Goal: Information Seeking & Learning: Learn about a topic

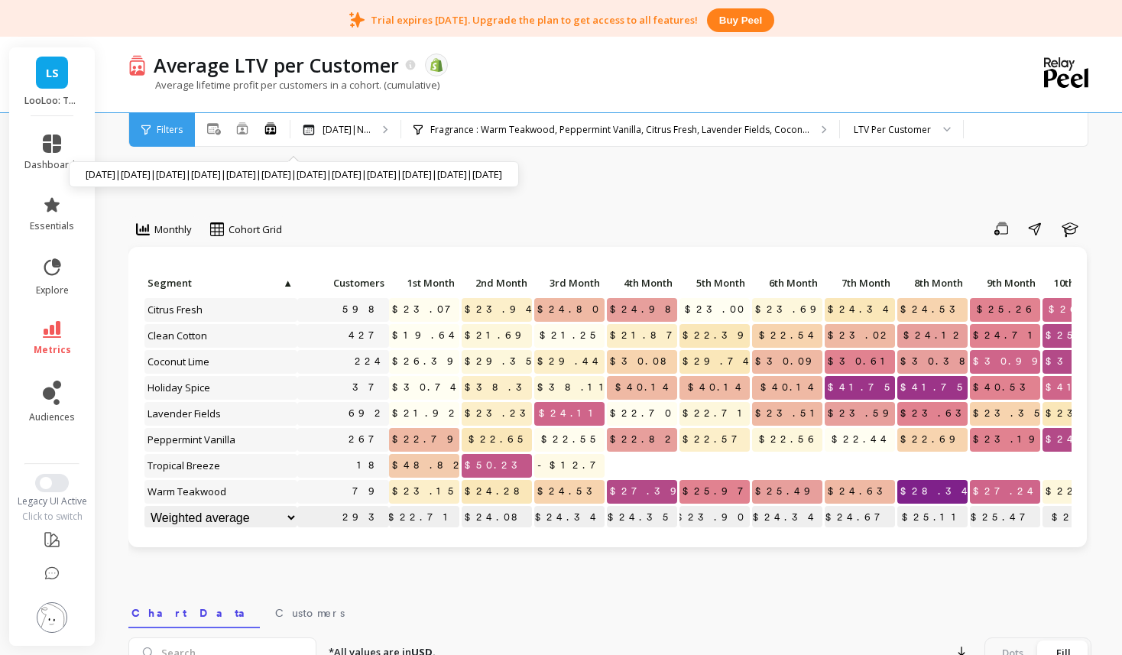
click at [60, 72] on link "LS" at bounding box center [52, 73] width 32 height 32
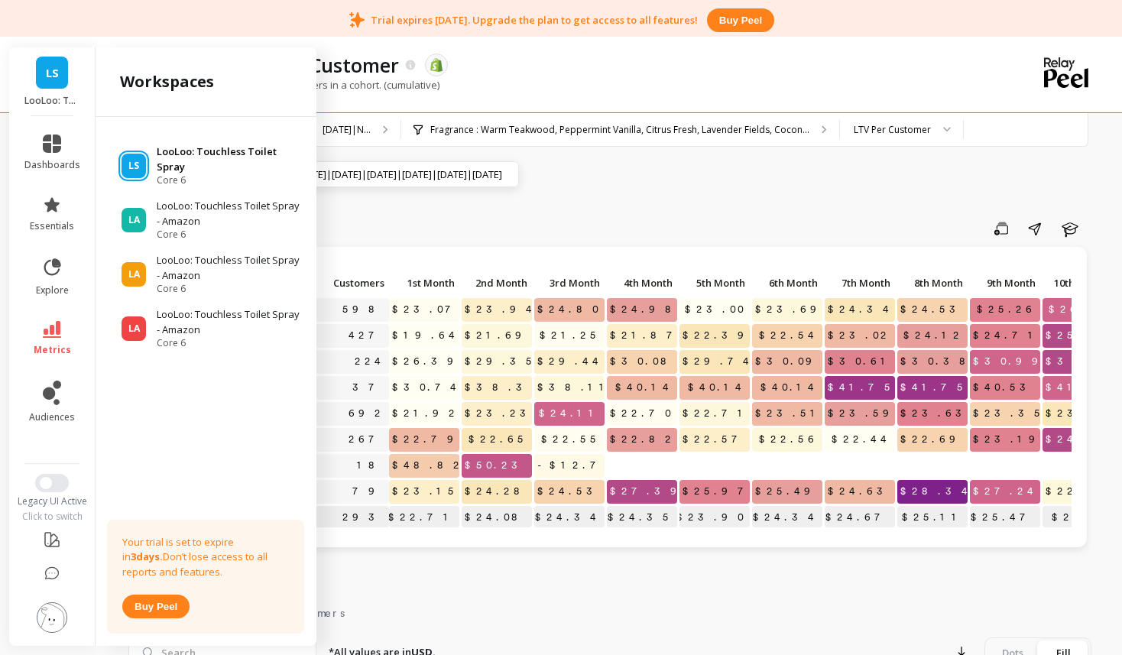
click at [209, 159] on p "LooLoo: Touchless Toilet Spray" at bounding box center [229, 159] width 145 height 30
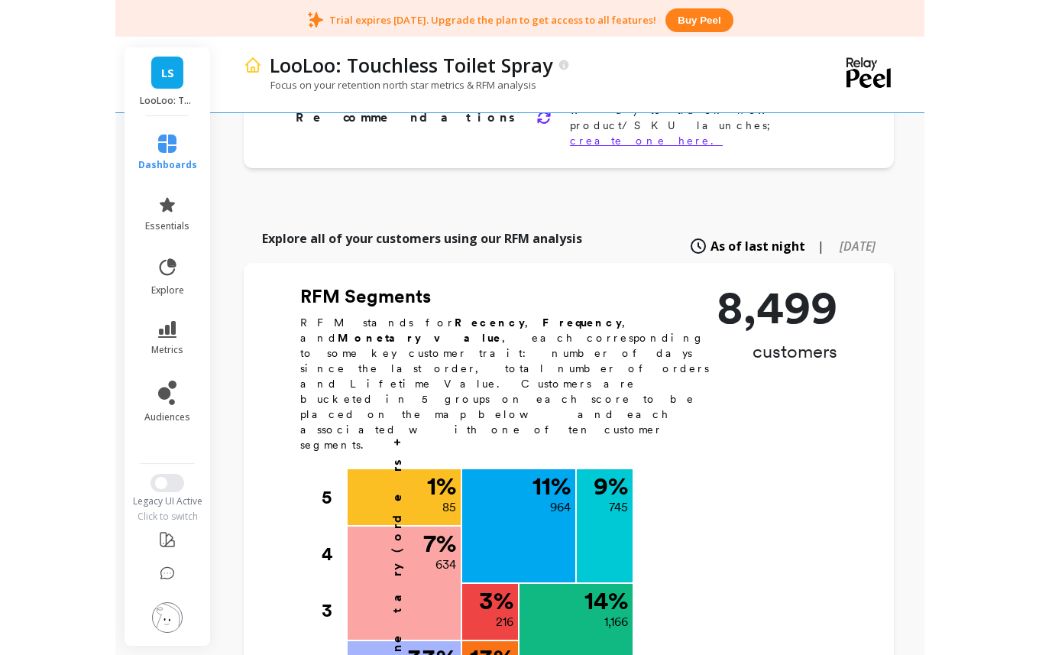
scroll to position [530, 0]
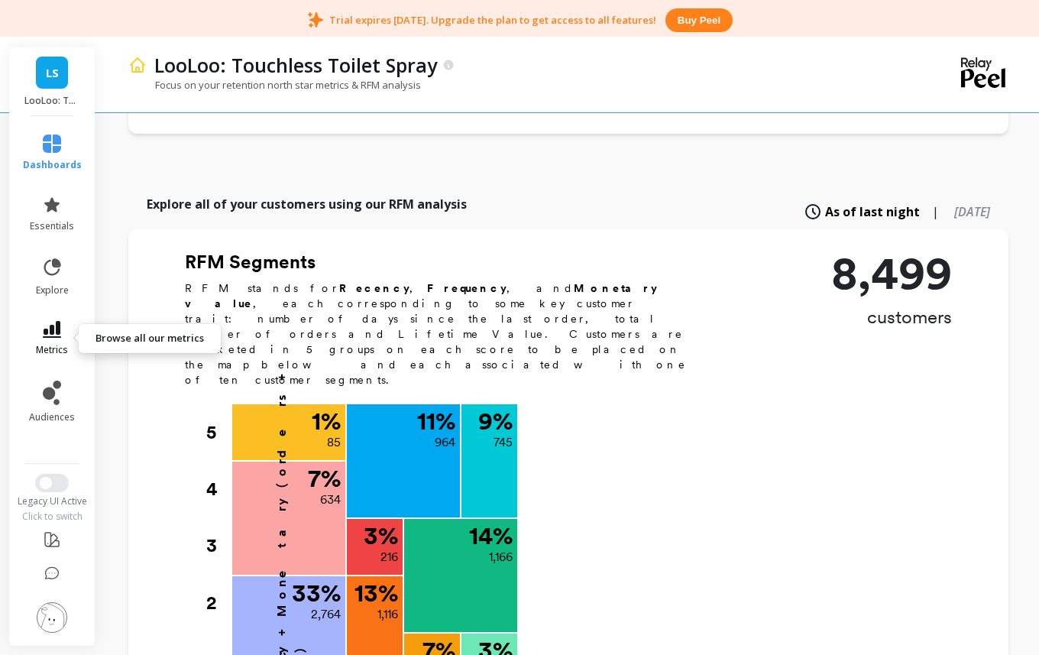
click at [53, 344] on span "metrics" at bounding box center [52, 350] width 32 height 12
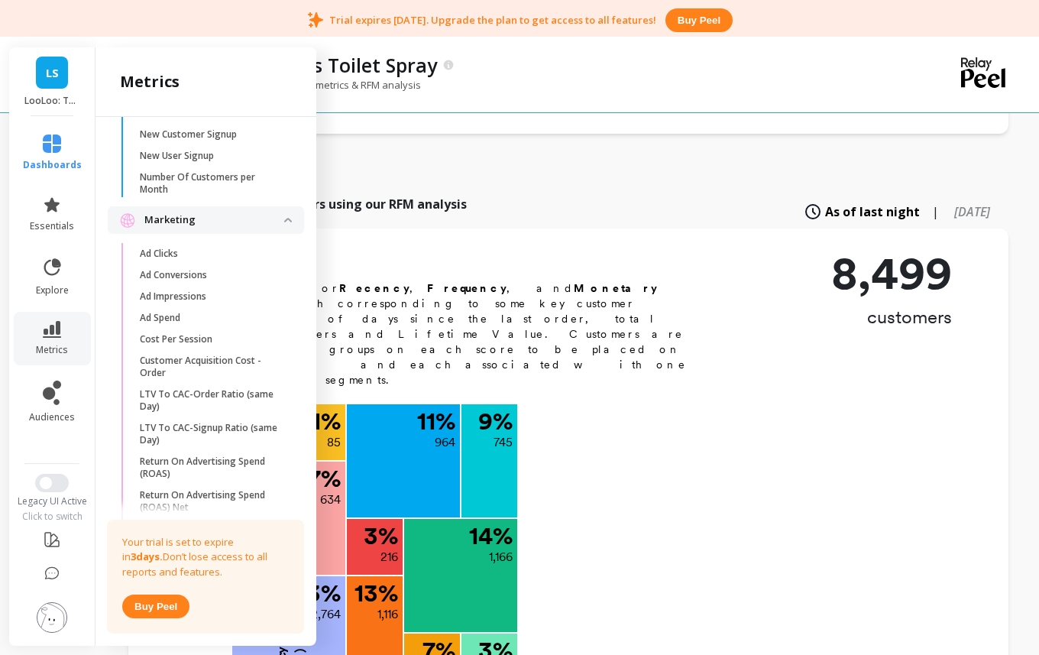
scroll to position [1130, 0]
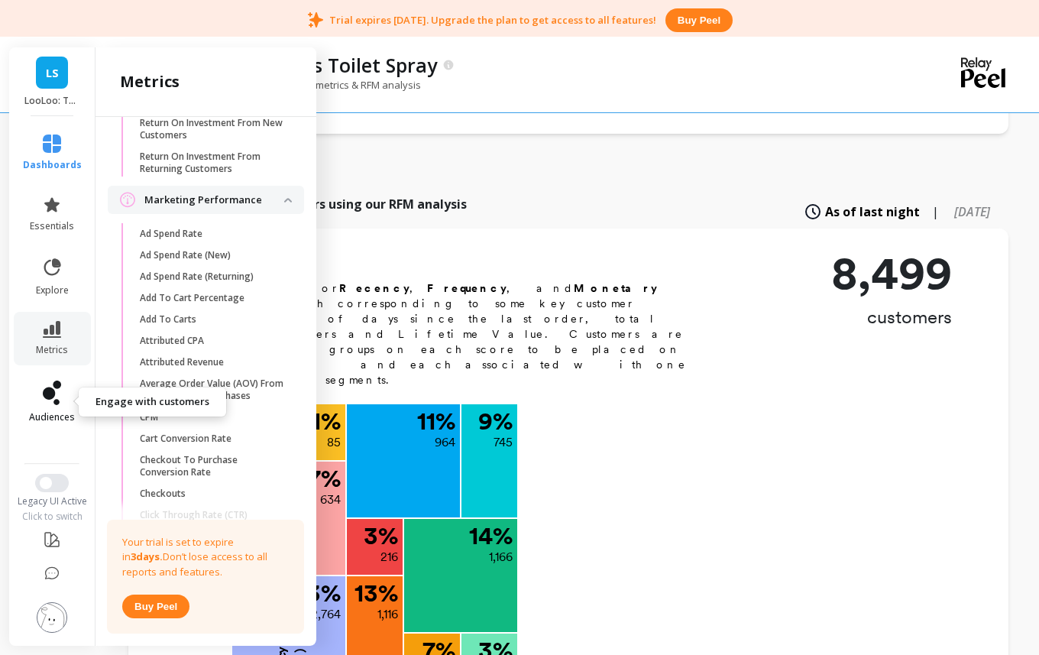
click at [48, 402] on icon at bounding box center [52, 393] width 18 height 24
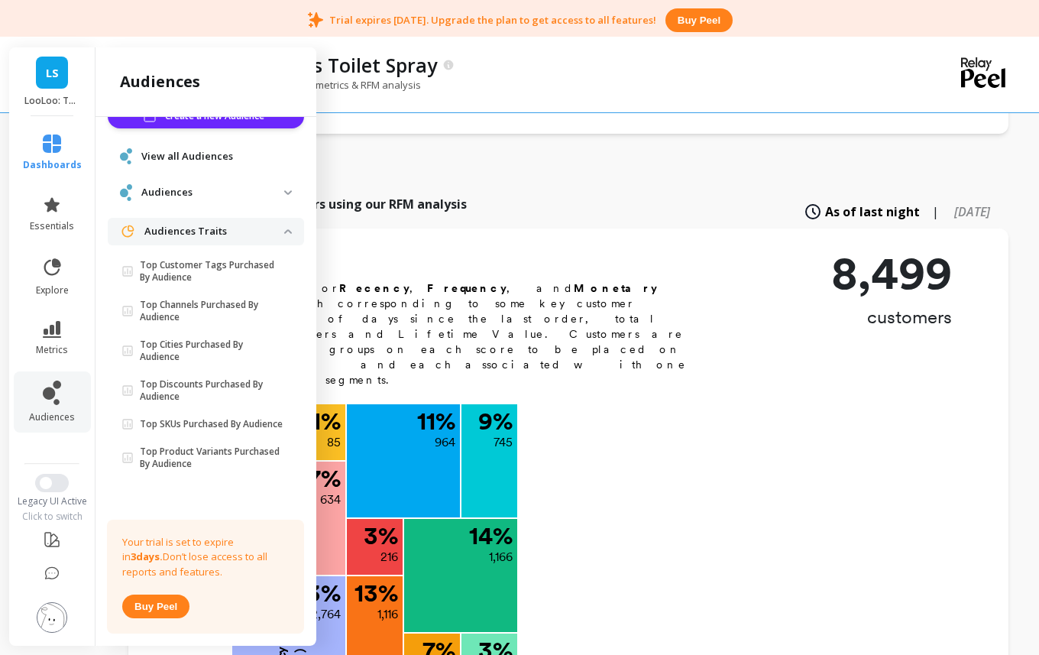
scroll to position [0, 0]
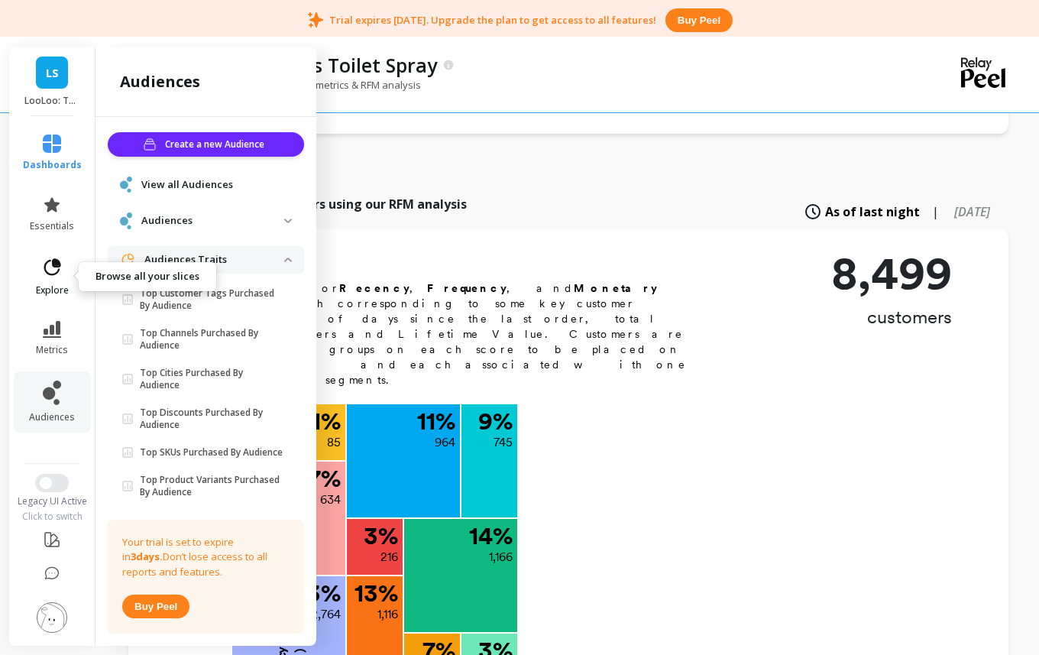
click at [40, 285] on span "explore" at bounding box center [52, 290] width 33 height 12
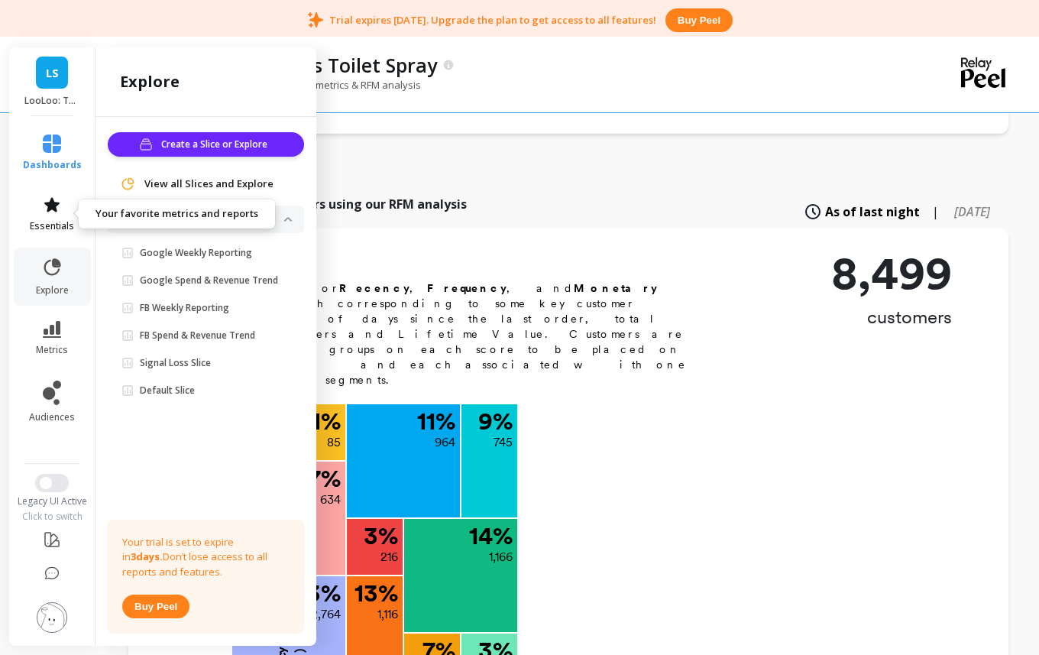
click at [50, 230] on span "essentials" at bounding box center [52, 226] width 44 height 12
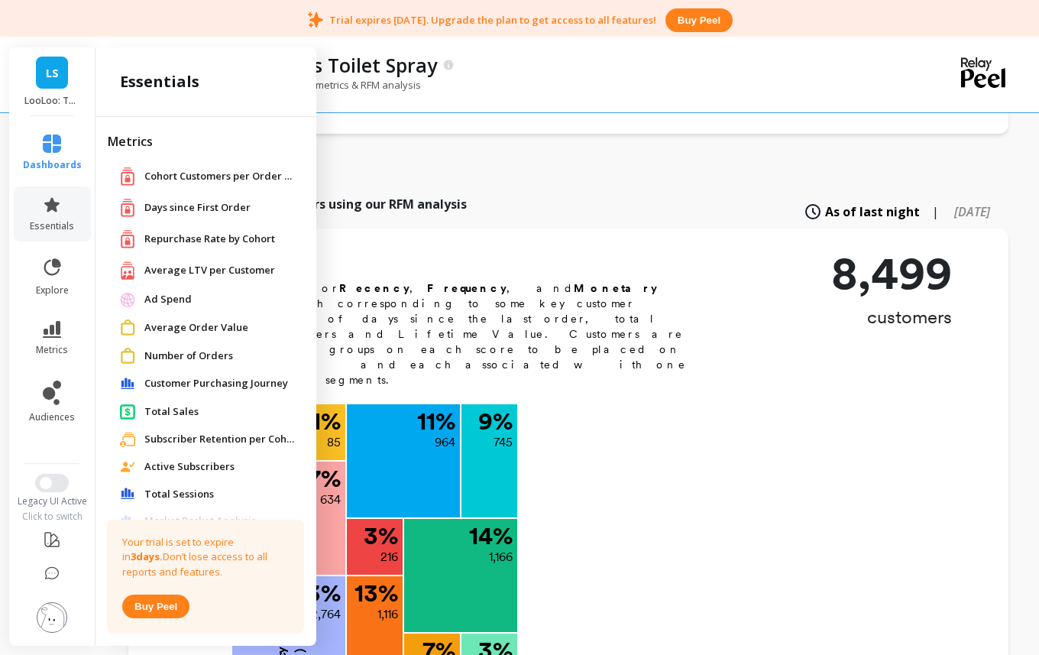
scroll to position [296, 0]
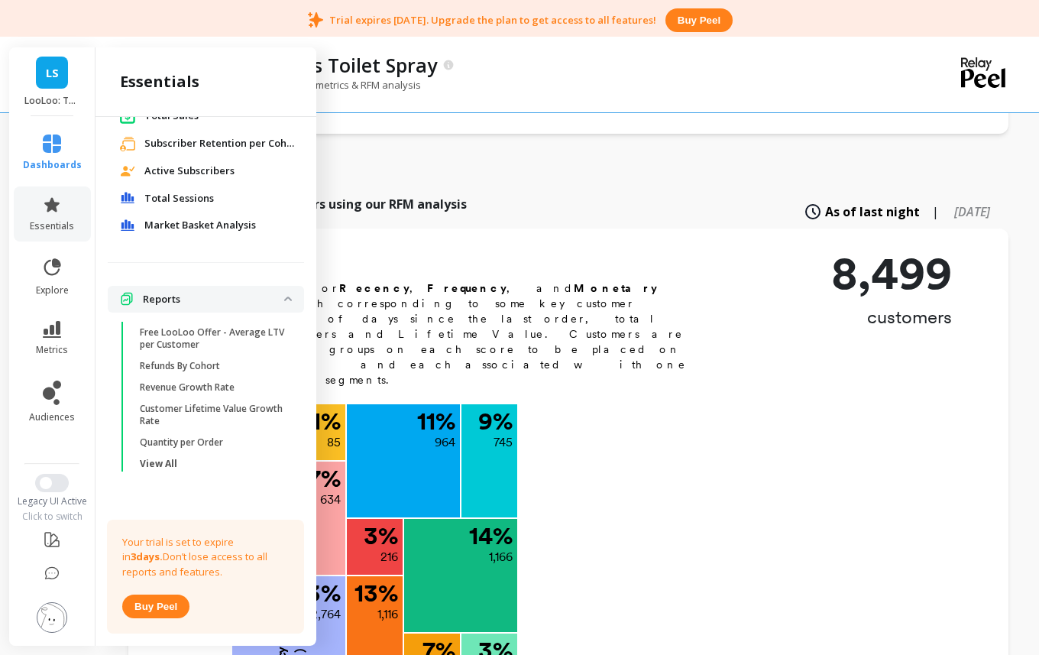
click at [167, 339] on p "Free LooLoo Offer - Average LTV per Customer" at bounding box center [213, 338] width 146 height 24
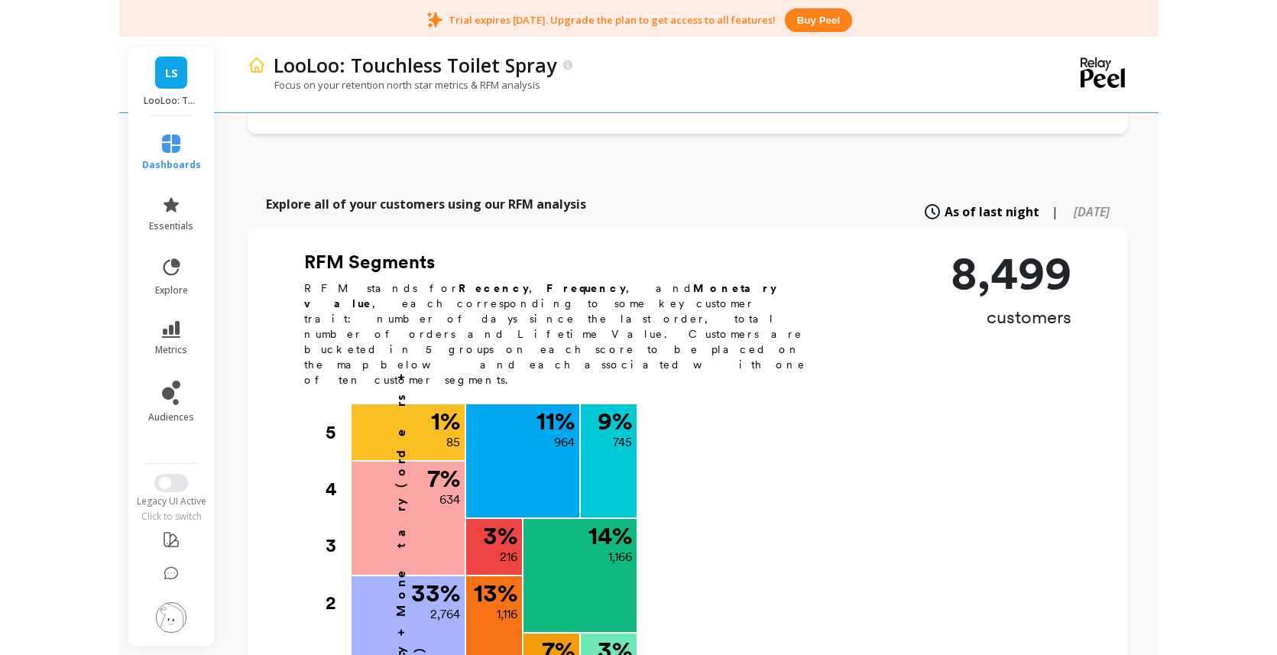
scroll to position [0, 0]
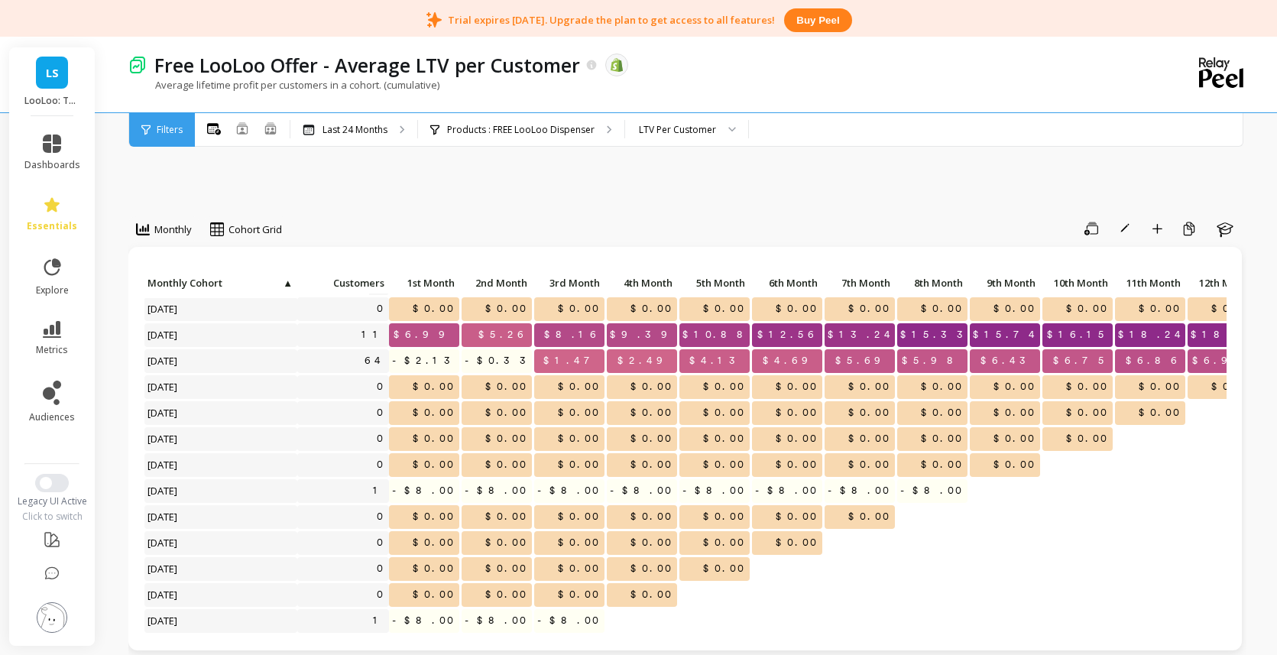
scroll to position [235, 1]
click at [565, 129] on p "Products : FREE LooLoo Dispenser" at bounding box center [520, 130] width 147 height 12
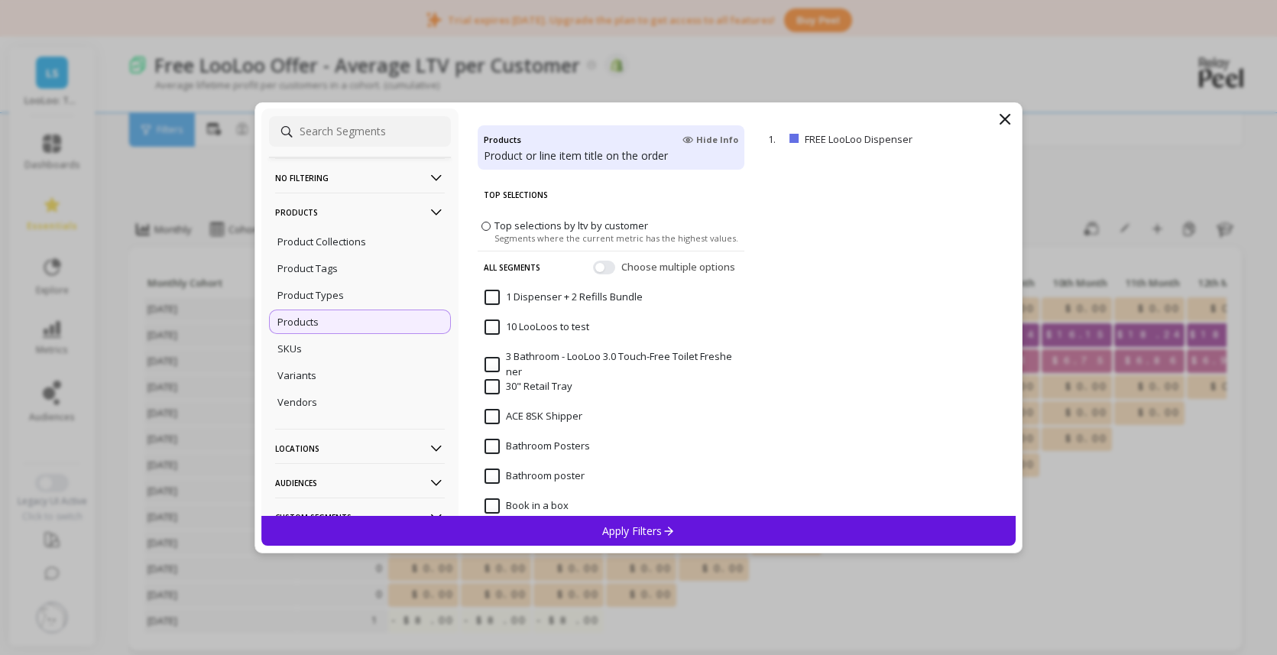
click at [1010, 118] on icon at bounding box center [1005, 119] width 18 height 18
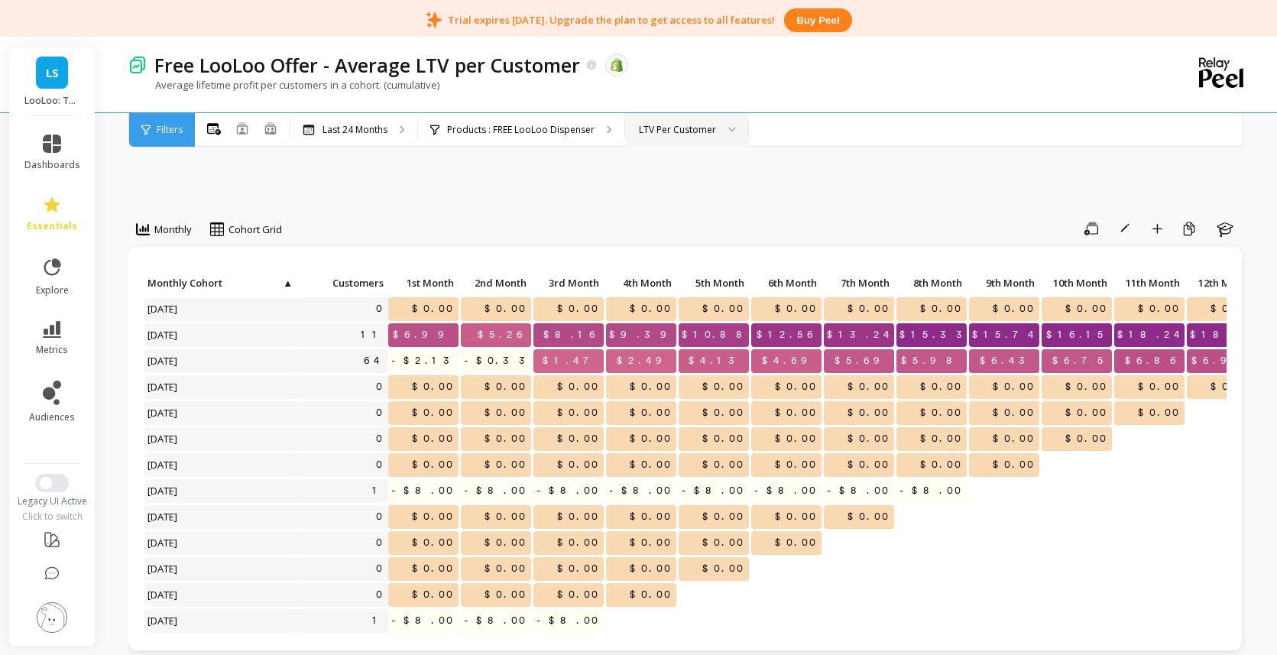
click at [676, 122] on div "LTV Per Customer" at bounding box center [677, 129] width 77 height 15
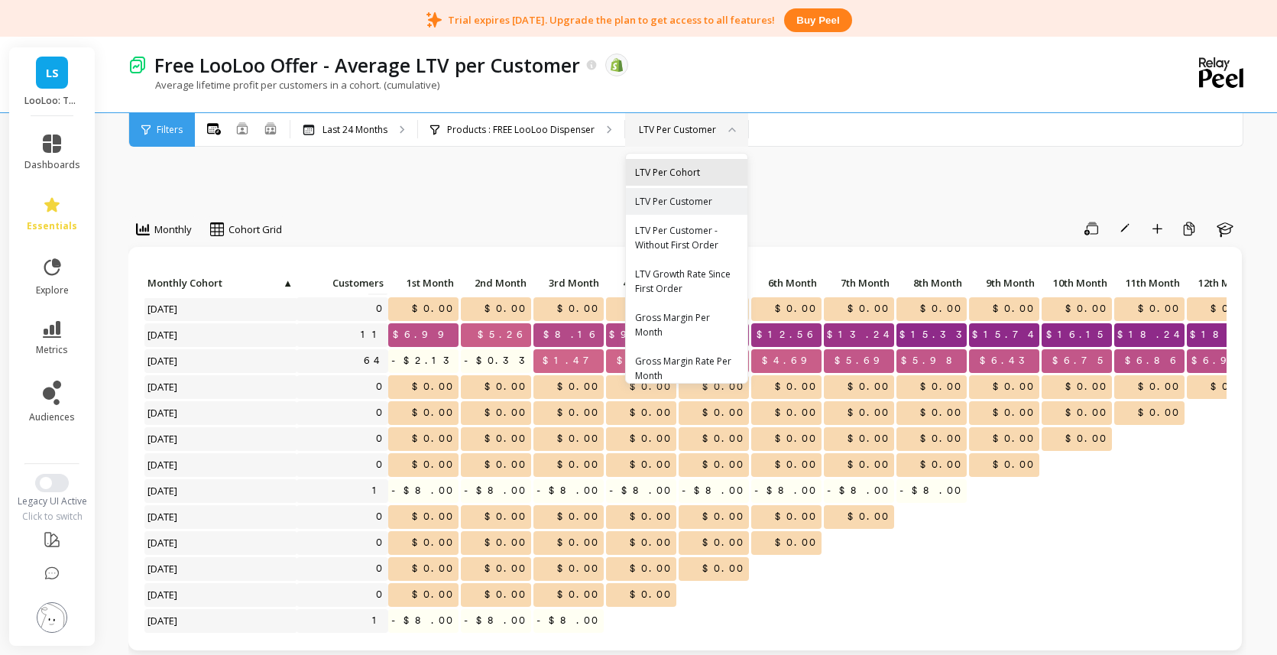
click at [678, 168] on div "LTV Per Cohort" at bounding box center [686, 172] width 103 height 15
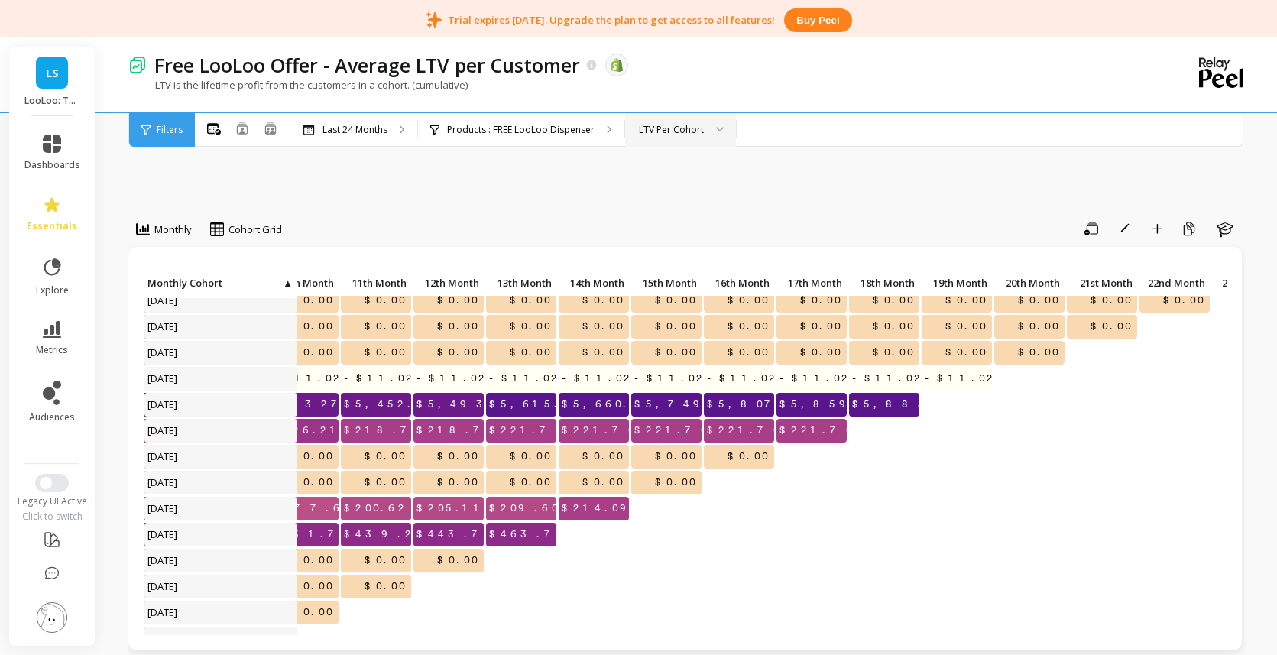
scroll to position [65, 774]
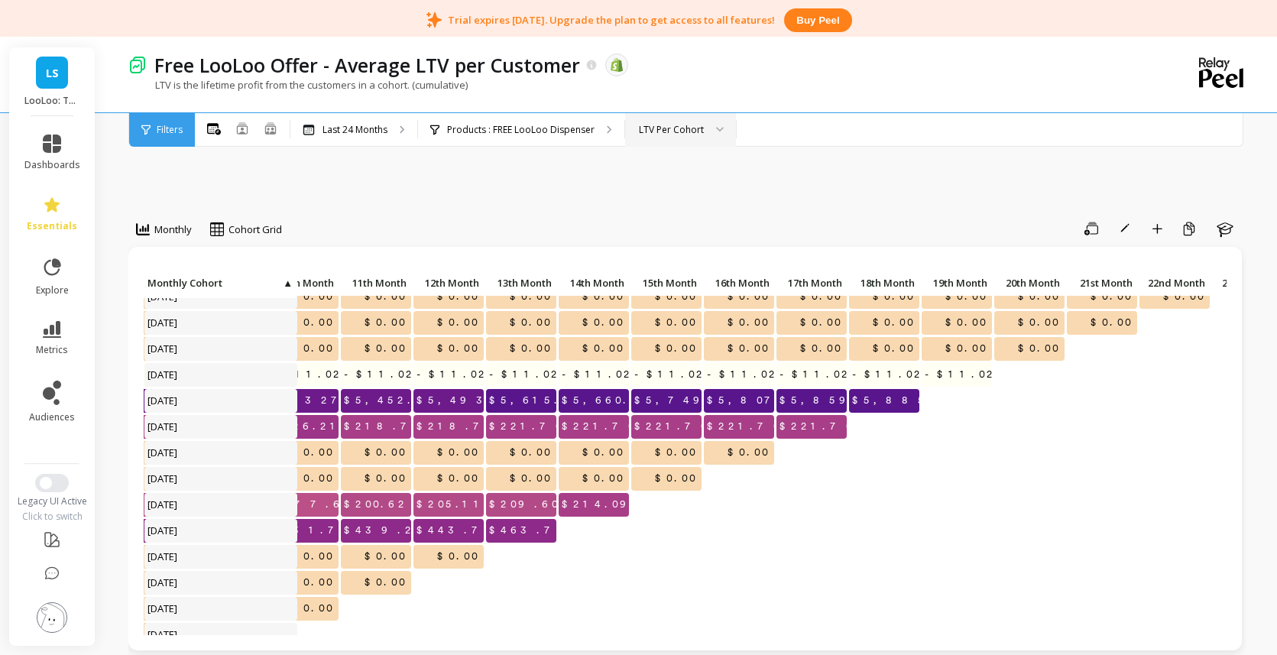
click at [680, 133] on div "LTV Per Cohort" at bounding box center [671, 129] width 65 height 15
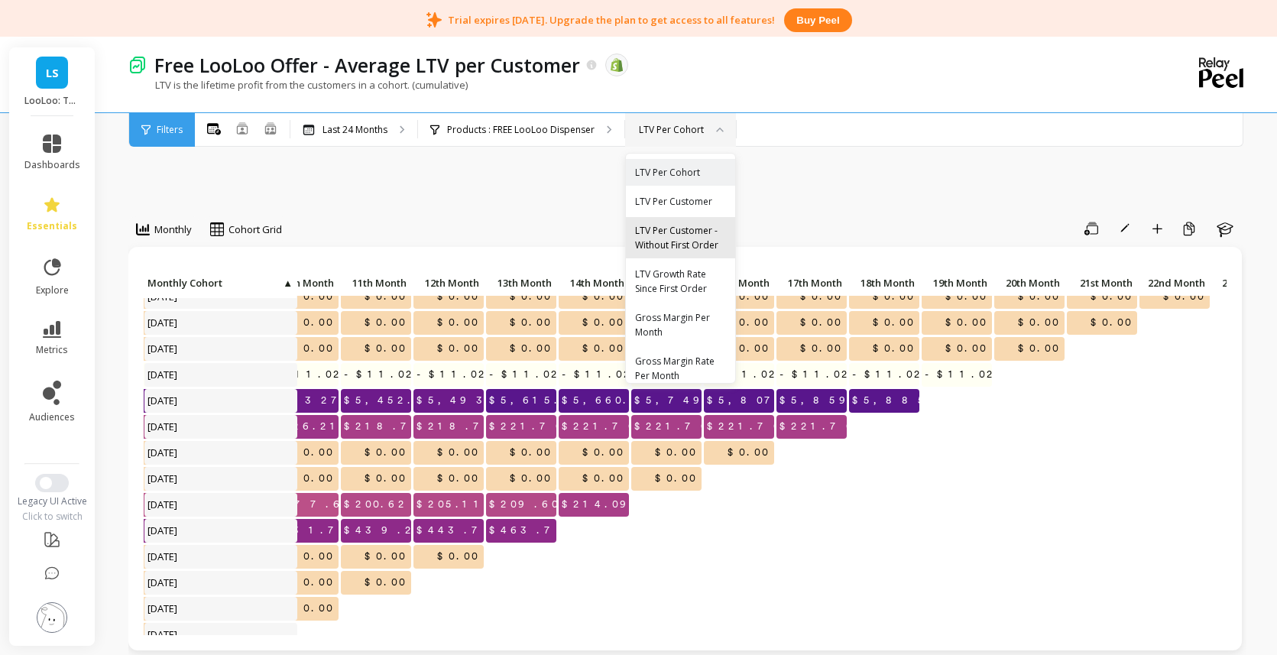
click at [691, 241] on div "LTV Per Customer - Without First Order" at bounding box center [680, 237] width 91 height 29
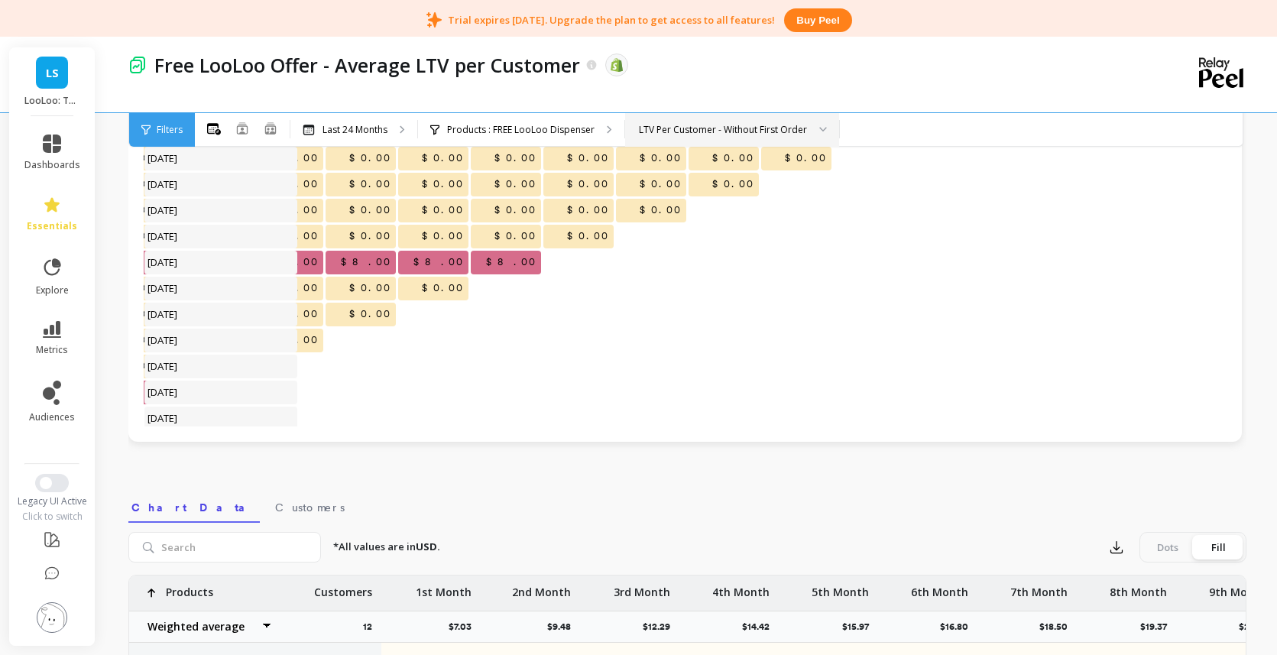
scroll to position [253, 426]
click at [371, 128] on p "Last 24 Months" at bounding box center [354, 130] width 65 height 12
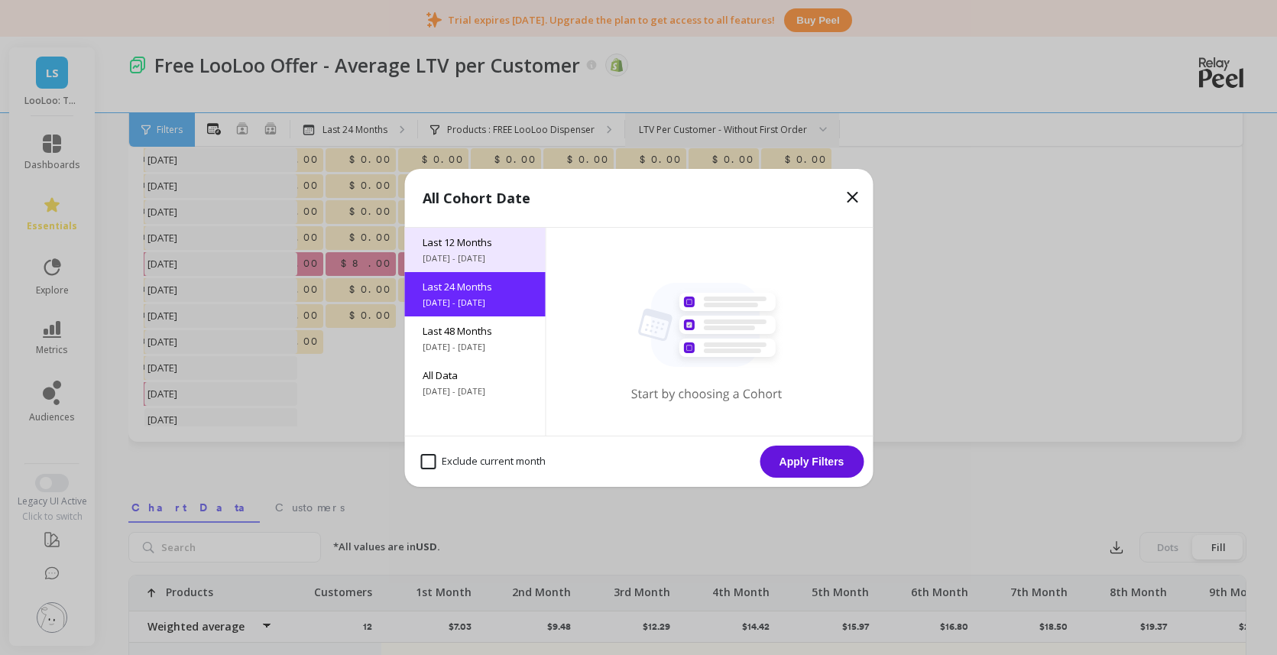
click at [465, 253] on span "[DATE] - [DATE]" at bounding box center [475, 258] width 104 height 12
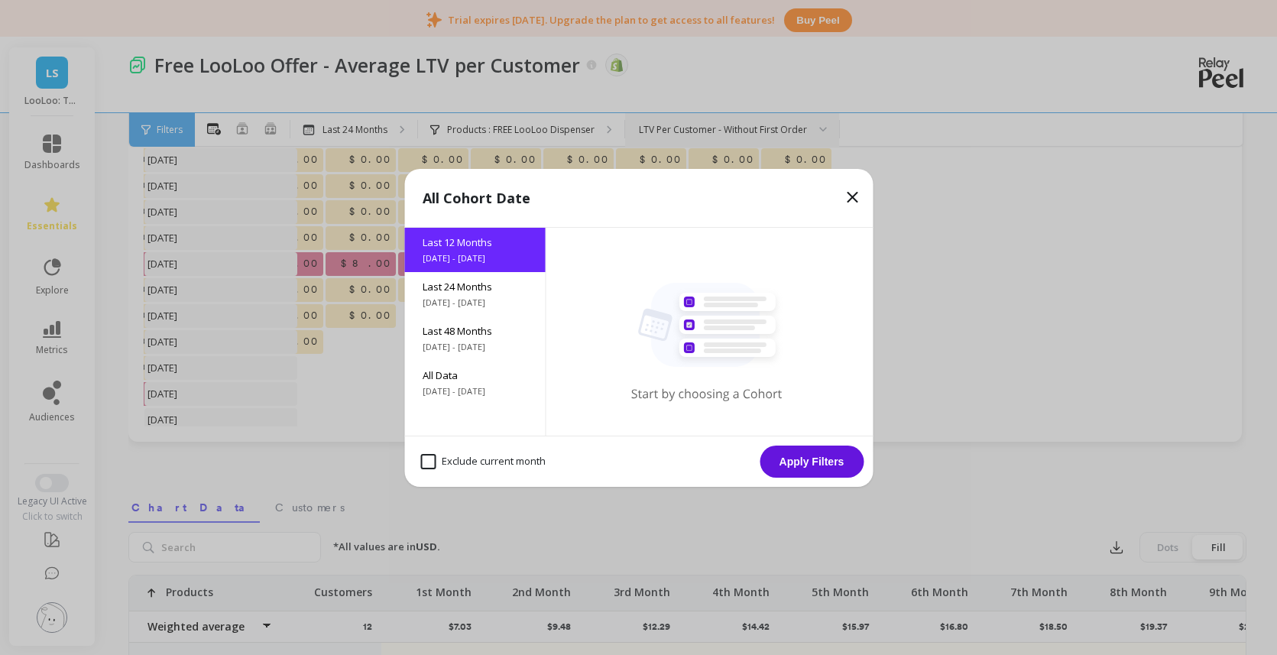
click at [808, 458] on button "Apply Filters" at bounding box center [812, 461] width 104 height 32
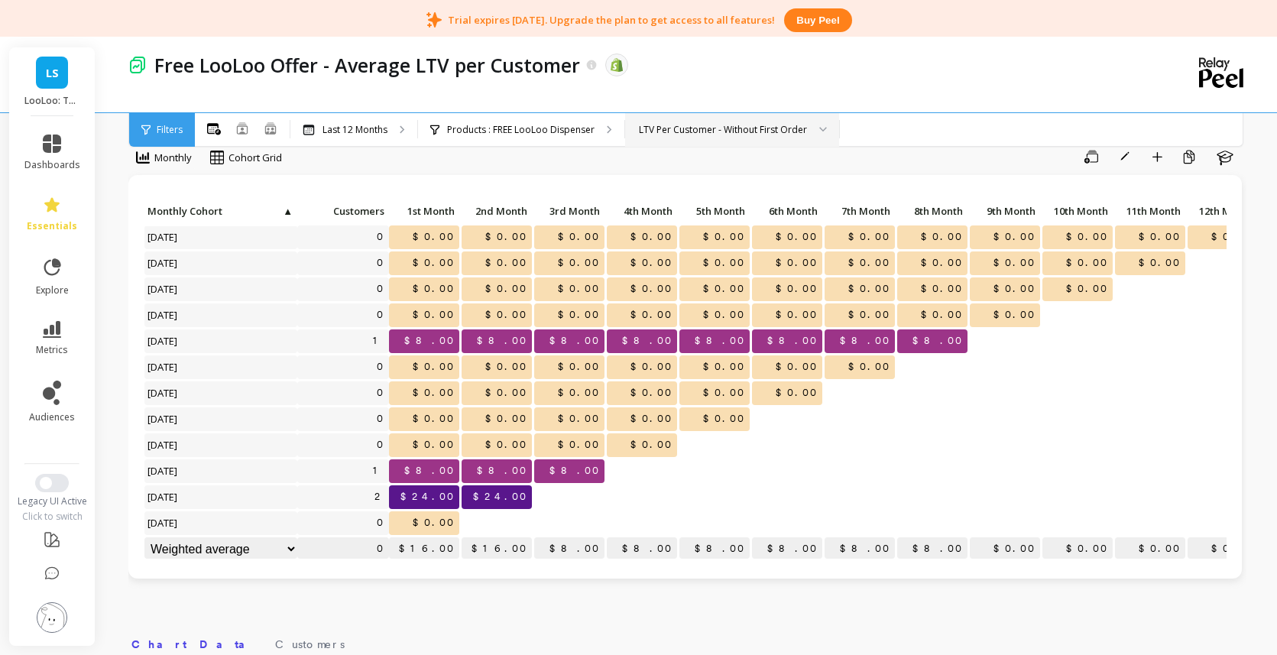
scroll to position [73, 0]
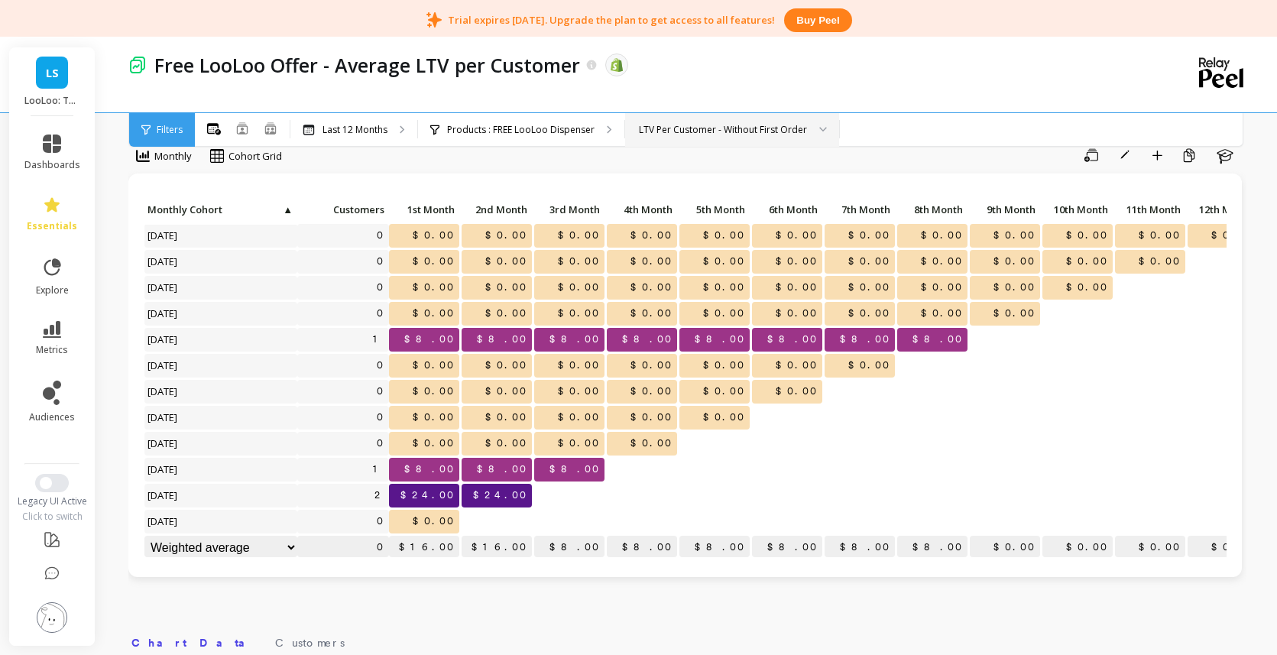
click at [659, 134] on div "LTV Per Customer - Without First Order" at bounding box center [723, 129] width 168 height 15
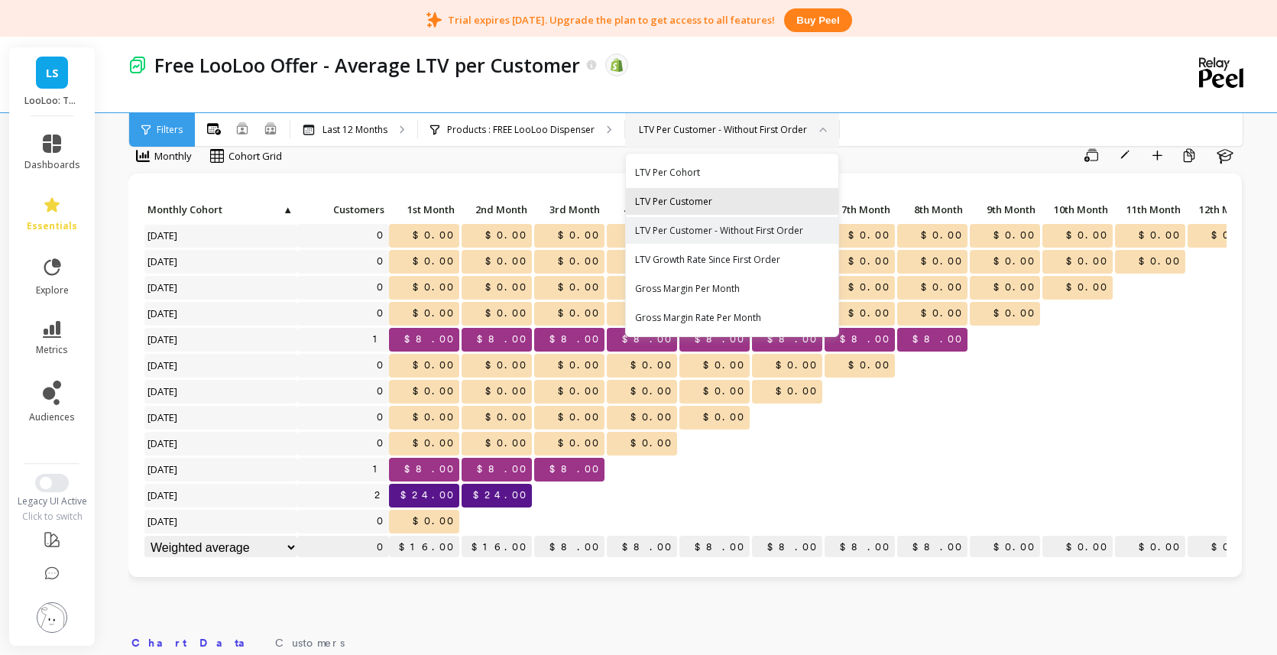
click at [683, 201] on div "LTV Per Customer" at bounding box center [732, 201] width 194 height 15
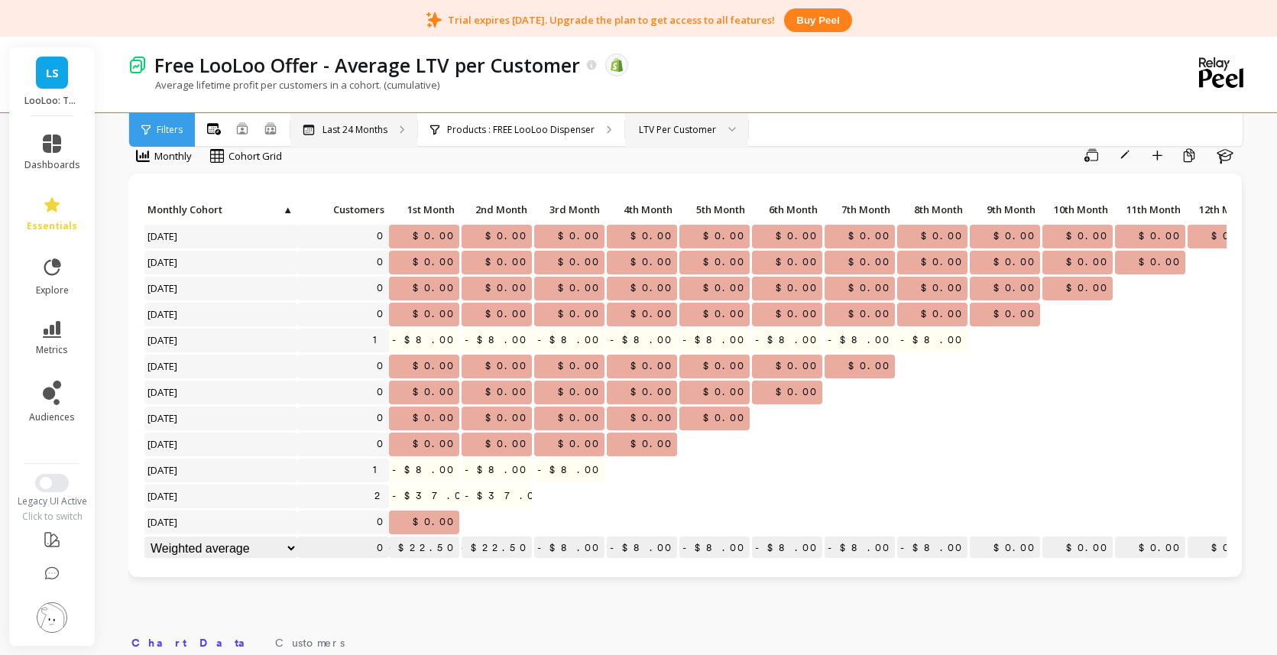
click at [330, 128] on p "Last 24 Months" at bounding box center [354, 130] width 65 height 12
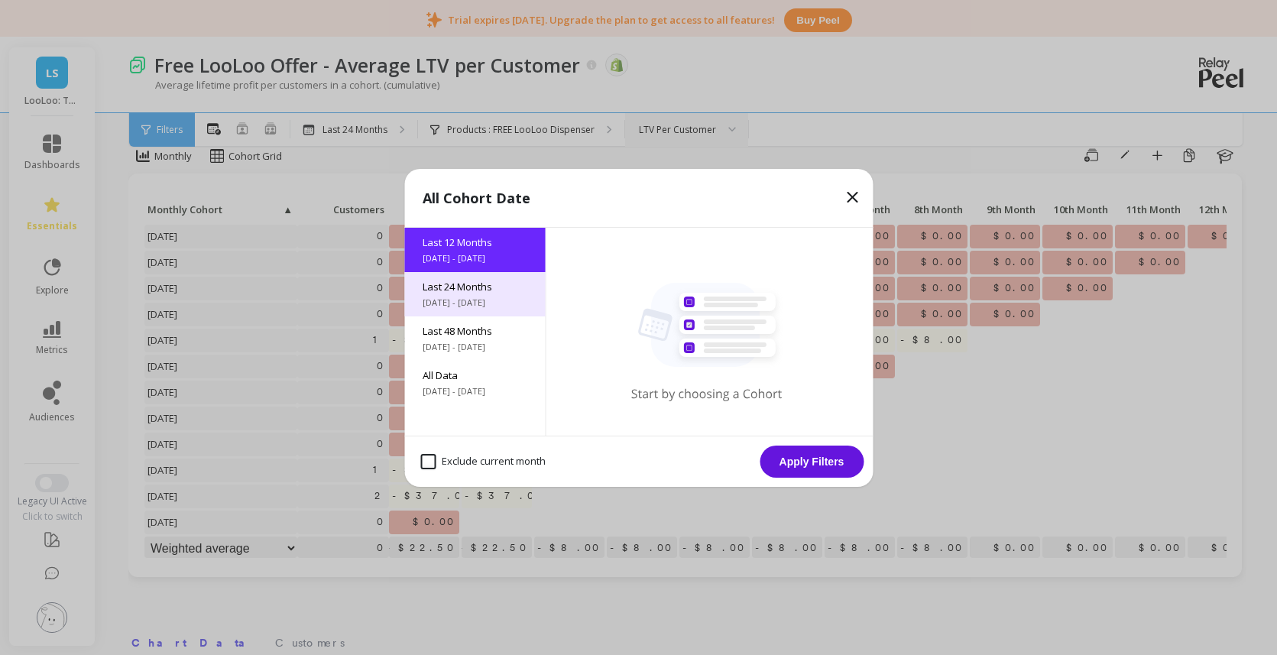
click at [483, 296] on span "[DATE] - [DATE]" at bounding box center [475, 302] width 104 height 12
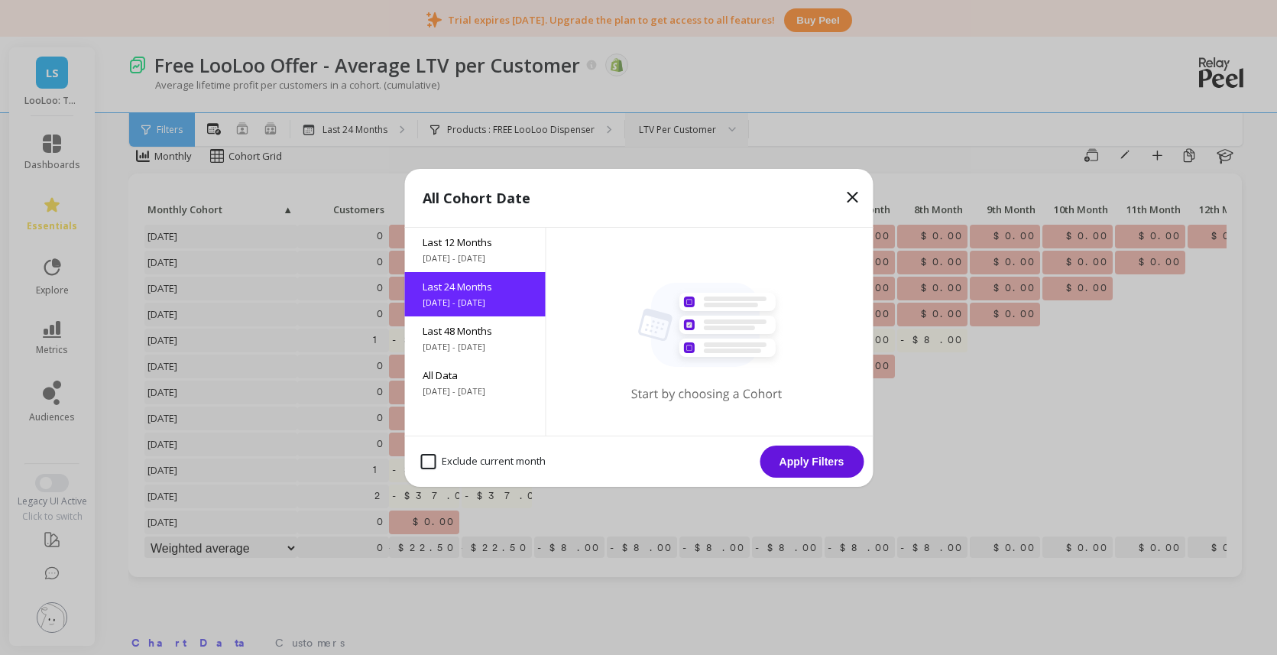
click at [808, 459] on button "Apply Filters" at bounding box center [812, 461] width 104 height 32
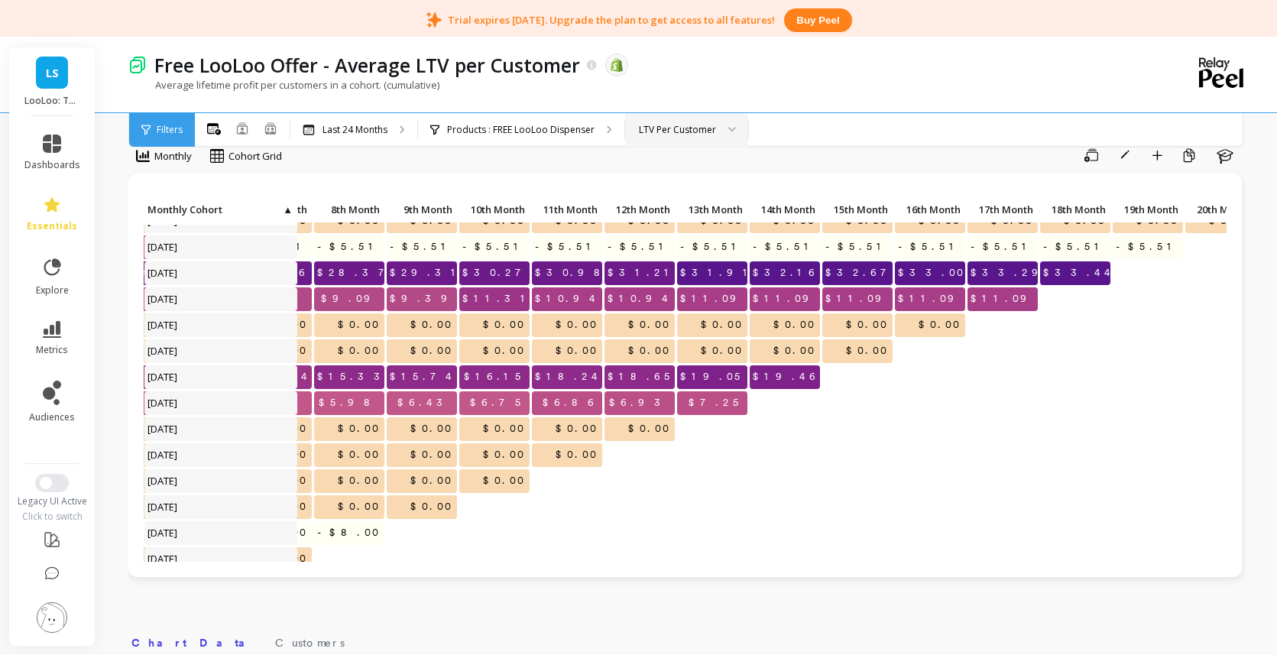
scroll to position [119, 599]
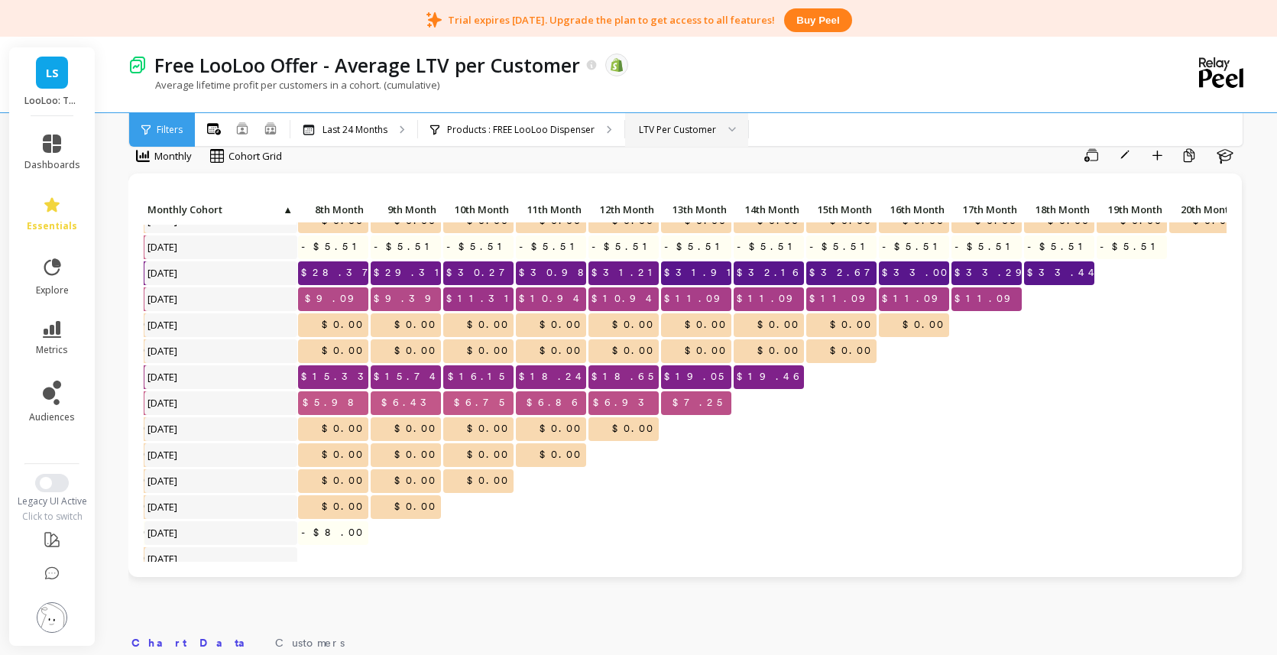
click at [355, 280] on span "$28.37" at bounding box center [340, 272] width 85 height 23
click at [432, 277] on span "$29.31" at bounding box center [411, 272] width 80 height 23
click at [521, 276] on p "$30.98" at bounding box center [551, 272] width 70 height 23
drag, startPoint x: 592, startPoint y: 274, endPoint x: 604, endPoint y: 274, distance: 11.5
click at [592, 274] on p "$31.21" at bounding box center [623, 272] width 70 height 23
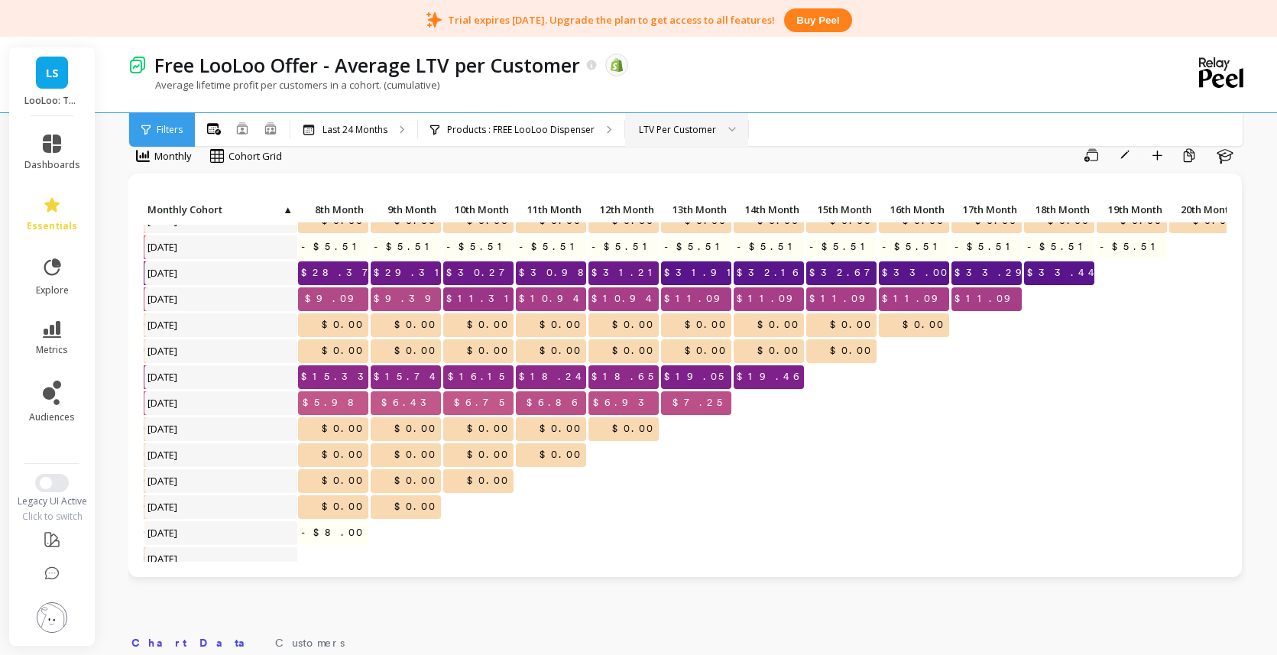
click at [867, 280] on span "$32.67" at bounding box center [845, 272] width 79 height 23
click at [985, 283] on span "$33.29" at bounding box center [993, 272] width 85 height 23
click at [1034, 279] on p "$33.44" at bounding box center [1059, 272] width 70 height 23
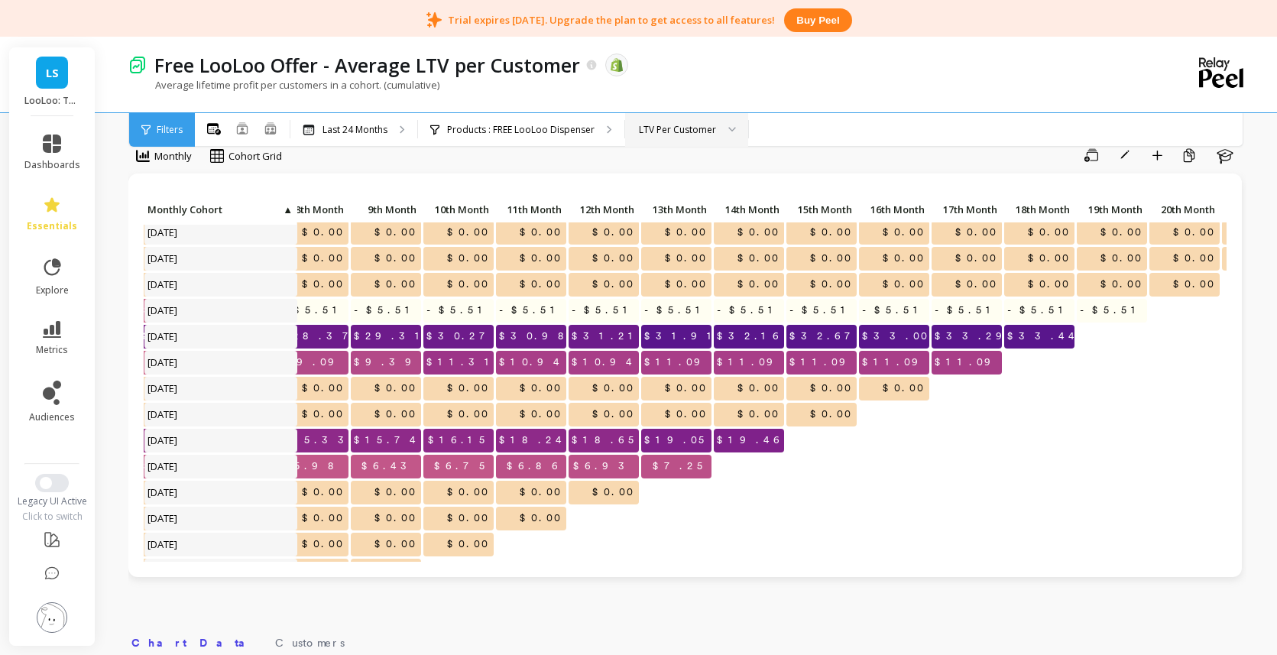
scroll to position [58, 619]
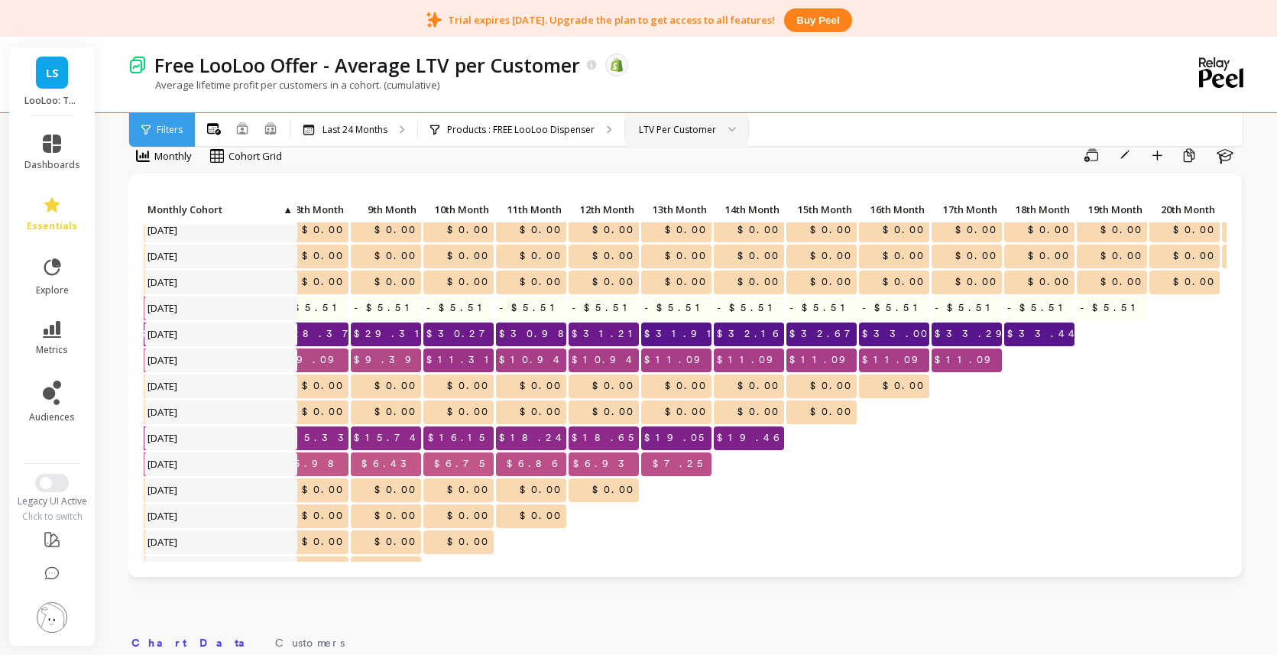
click at [681, 133] on div "LTV Per Customer" at bounding box center [677, 129] width 77 height 15
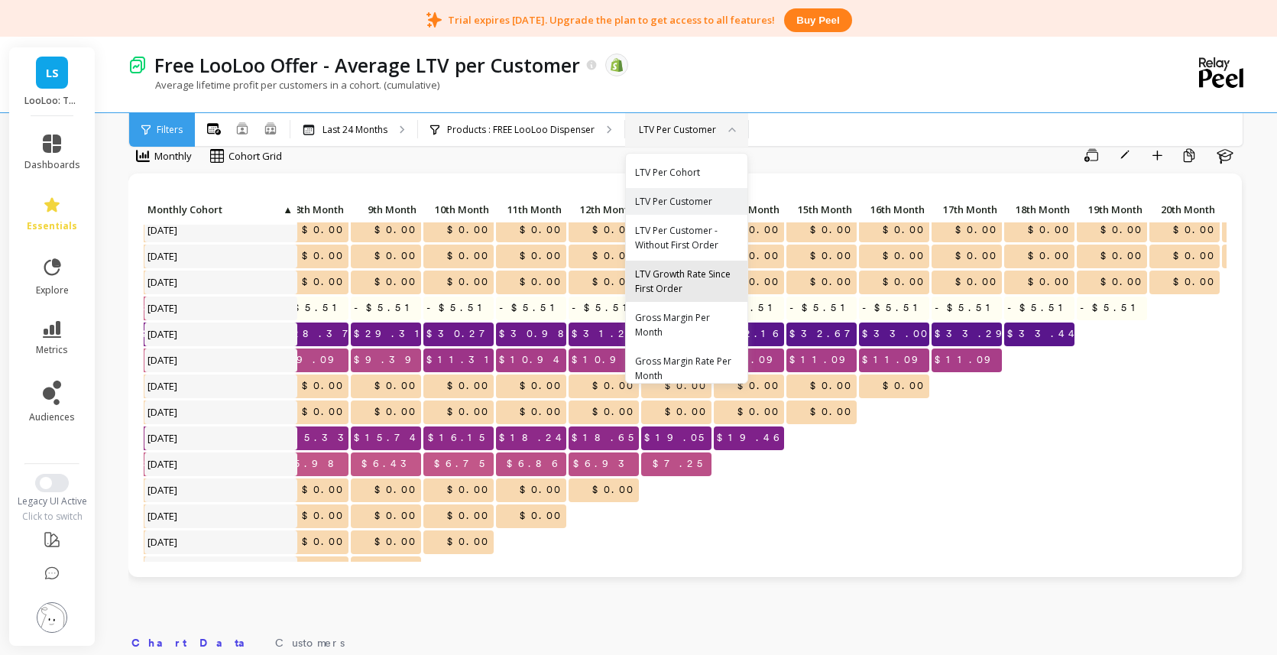
click at [705, 276] on div "LTV Growth Rate Since First Order" at bounding box center [686, 281] width 103 height 29
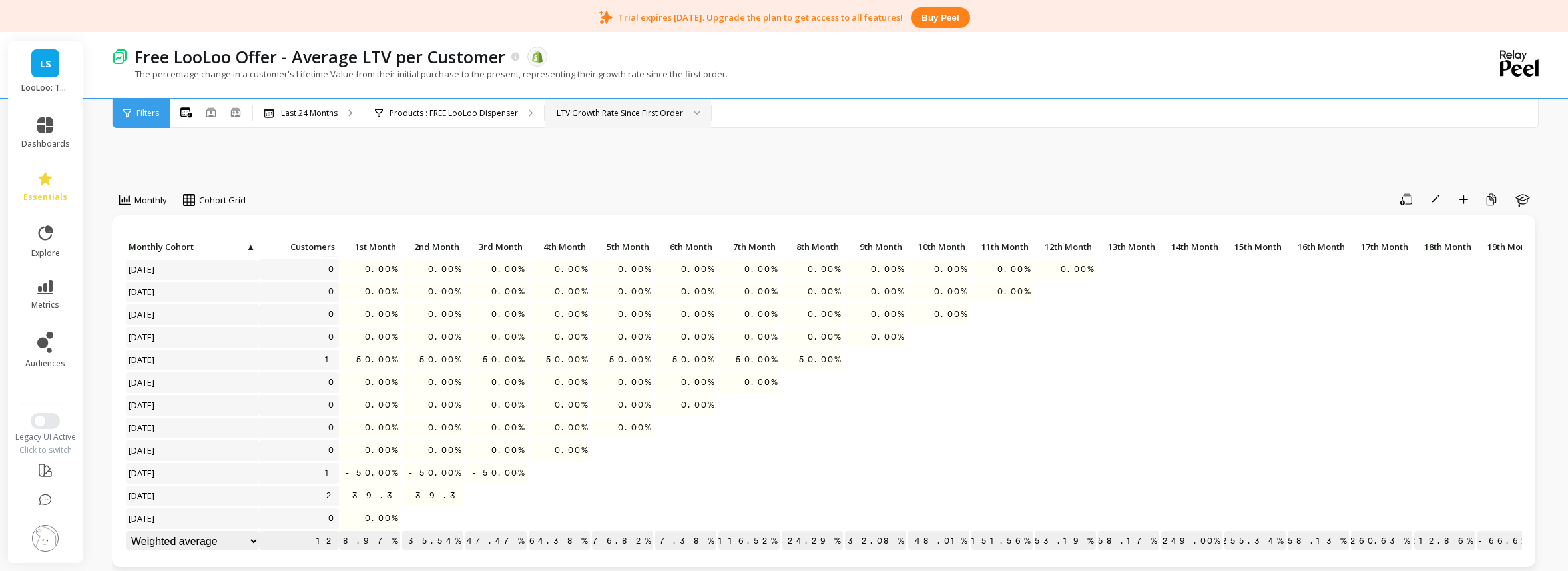
click at [592, 122] on div "LTV Growth Rate Since First Order" at bounding box center [628, 113] width 166 height 30
click at [634, 155] on div "LTV Per Cohort" at bounding box center [628, 150] width 149 height 13
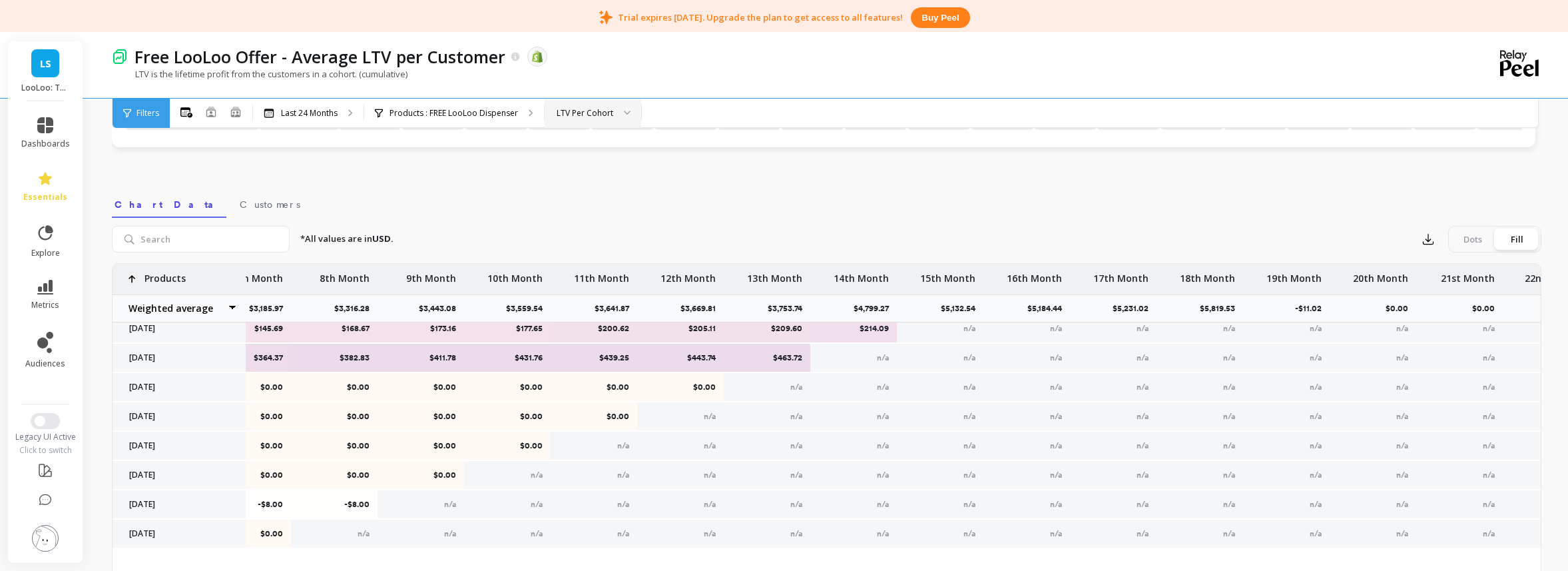
scroll to position [0, 648]
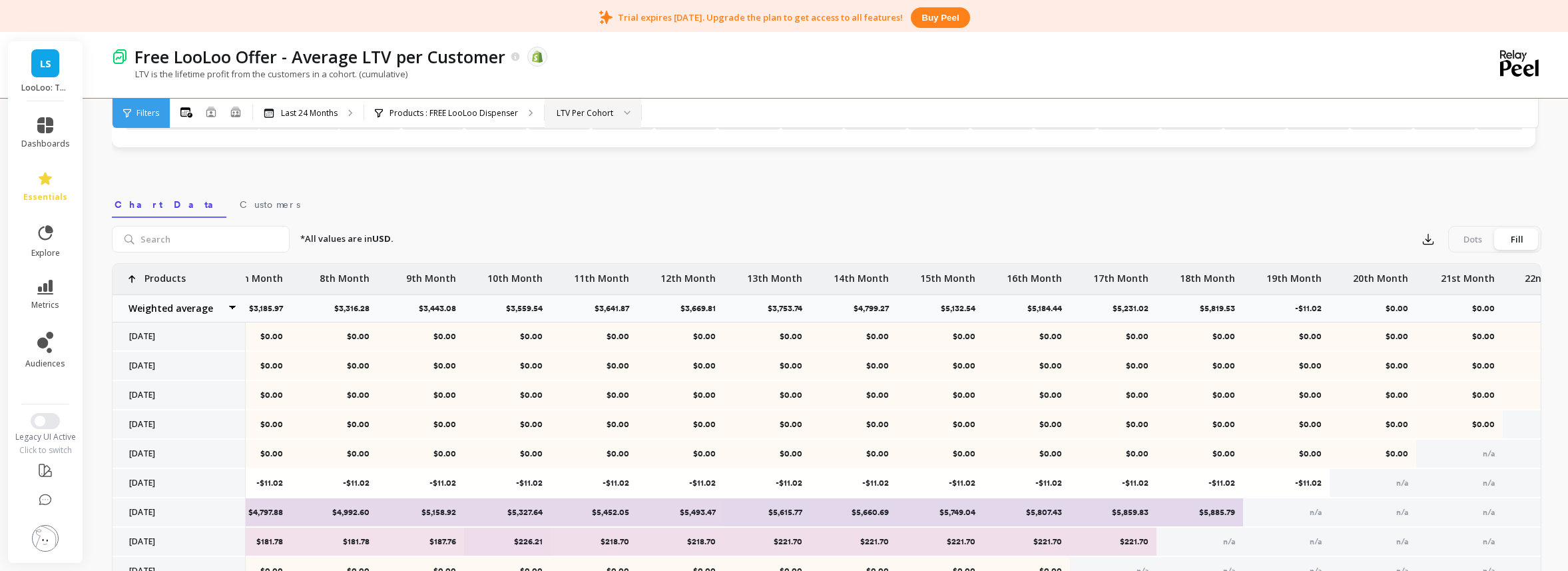
click at [569, 115] on div "LTV Per Cohort" at bounding box center [585, 112] width 57 height 13
click at [597, 275] on div "Gross Margin Per Month" at bounding box center [593, 273] width 79 height 25
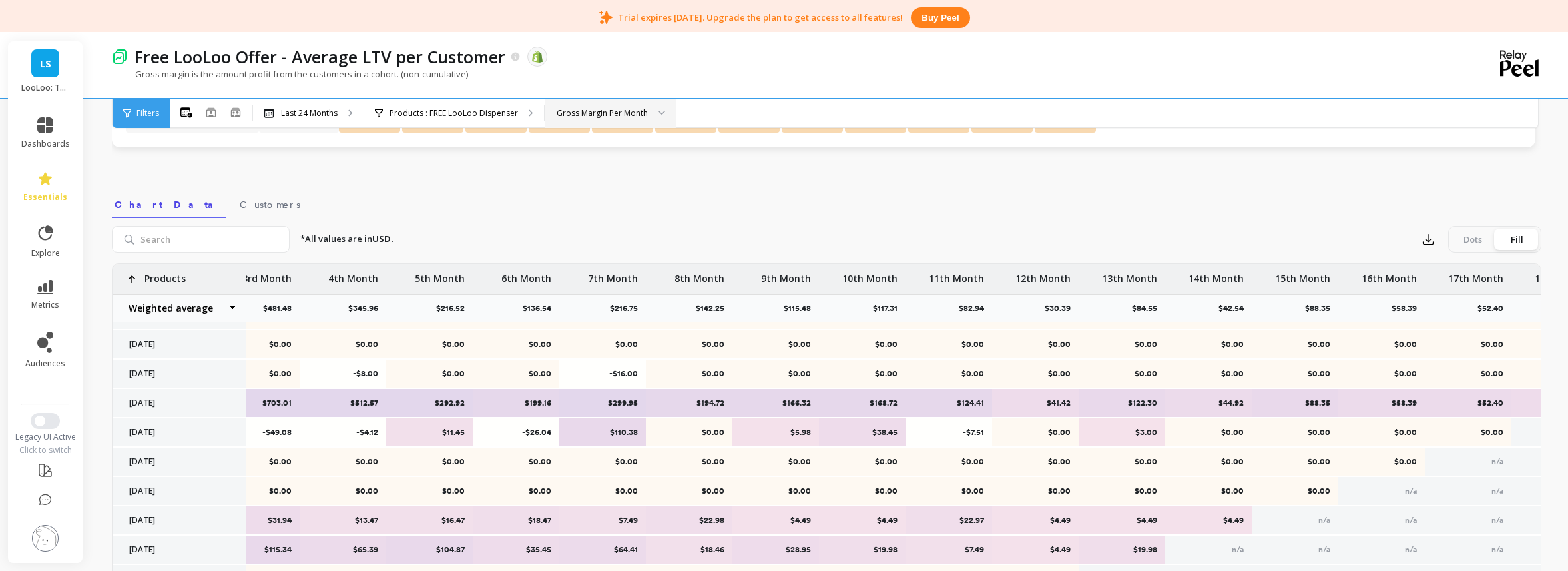
scroll to position [109, 363]
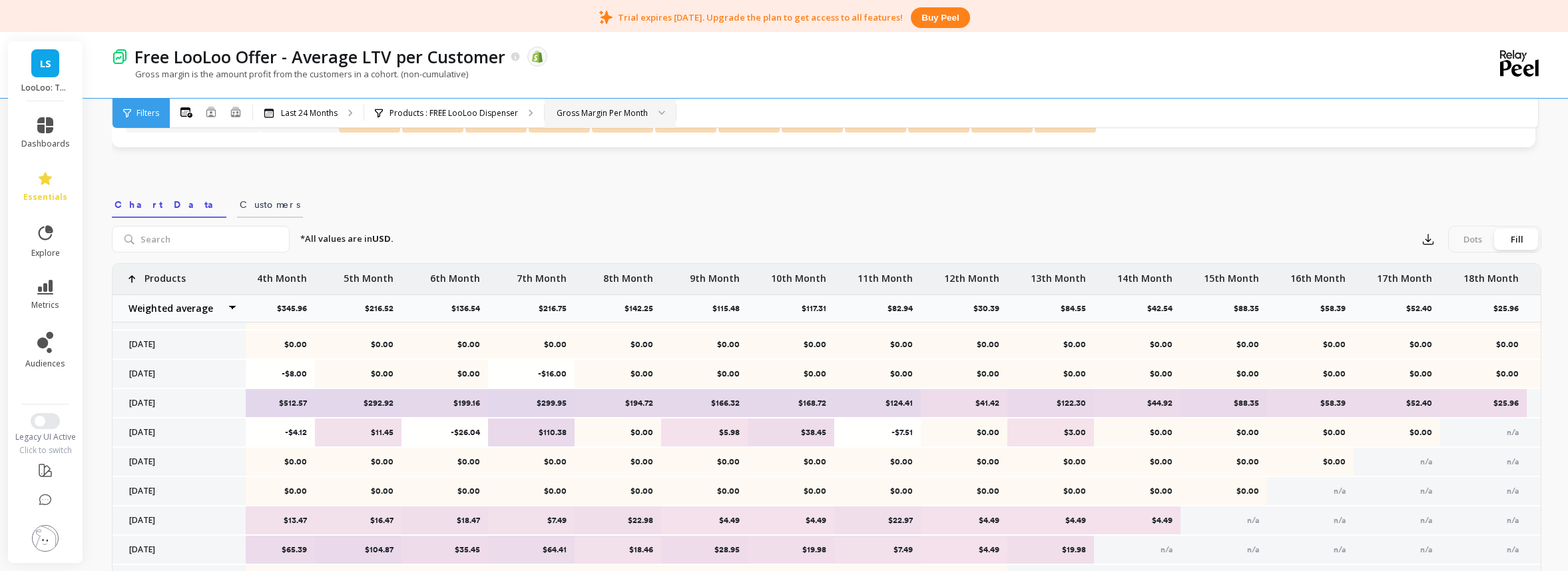
click at [240, 198] on span "Customers" at bounding box center [270, 204] width 61 height 13
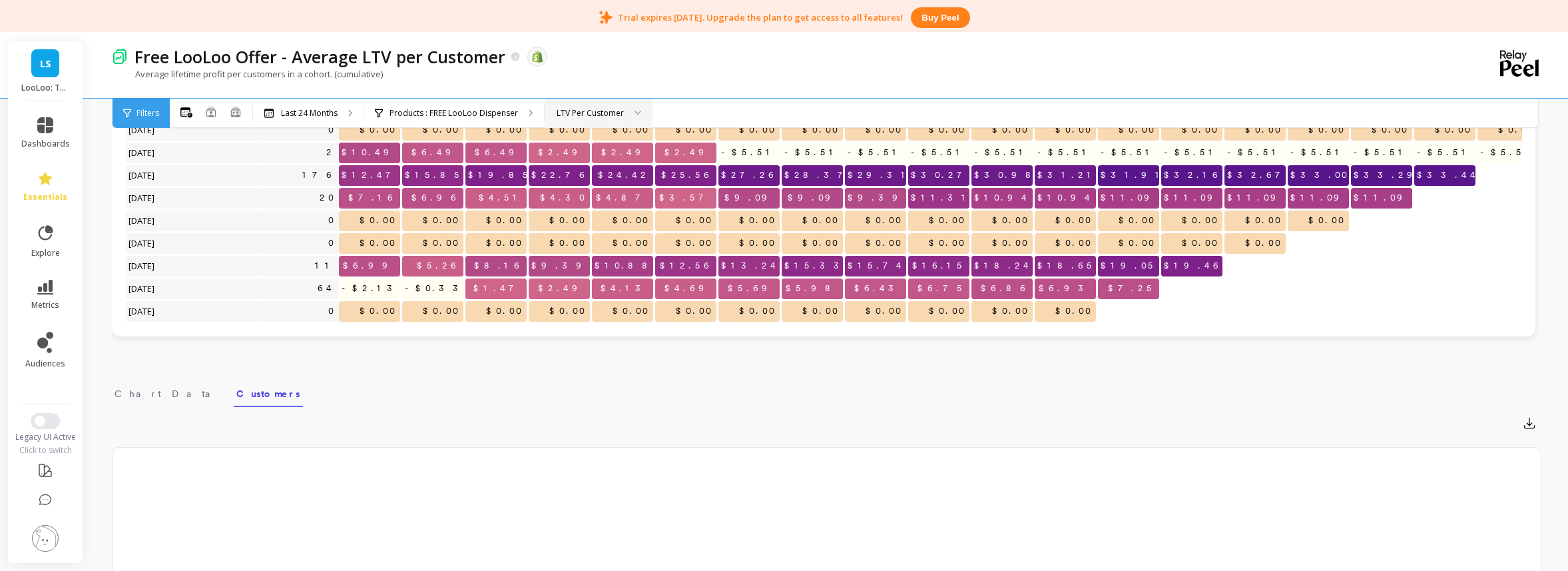
scroll to position [419, 0]
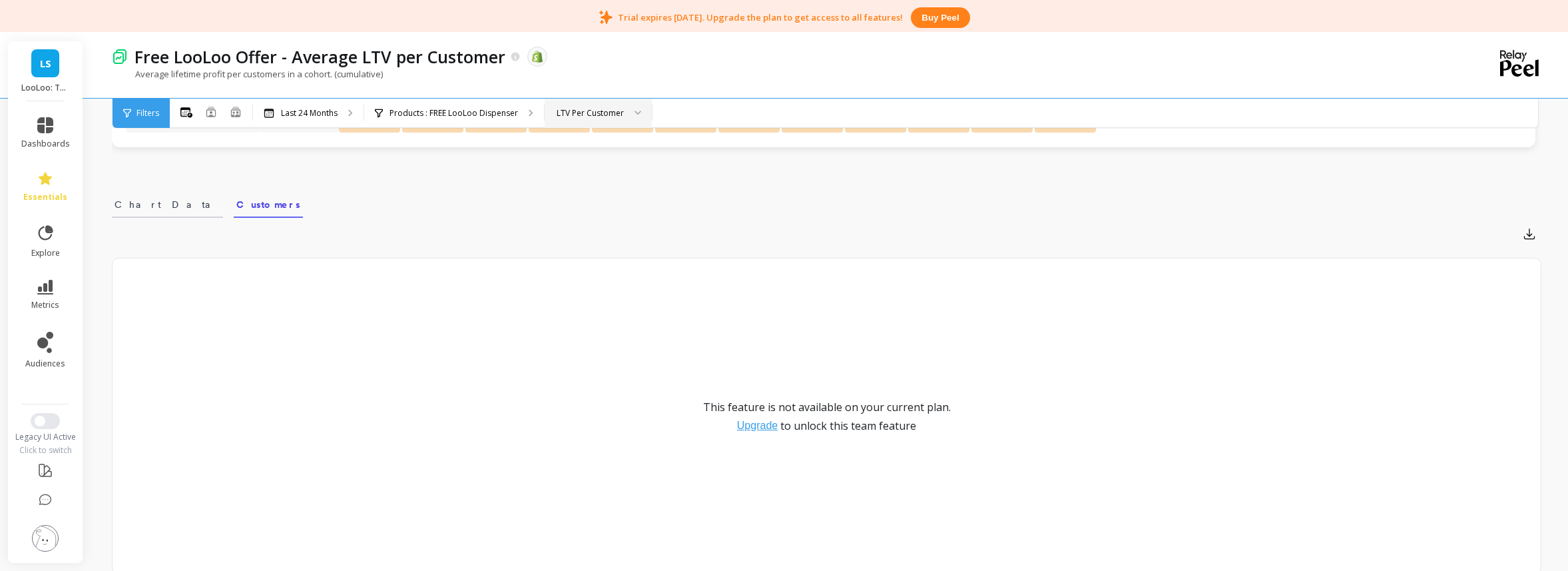
click at [153, 209] on span "Chart Data" at bounding box center [166, 204] width 105 height 13
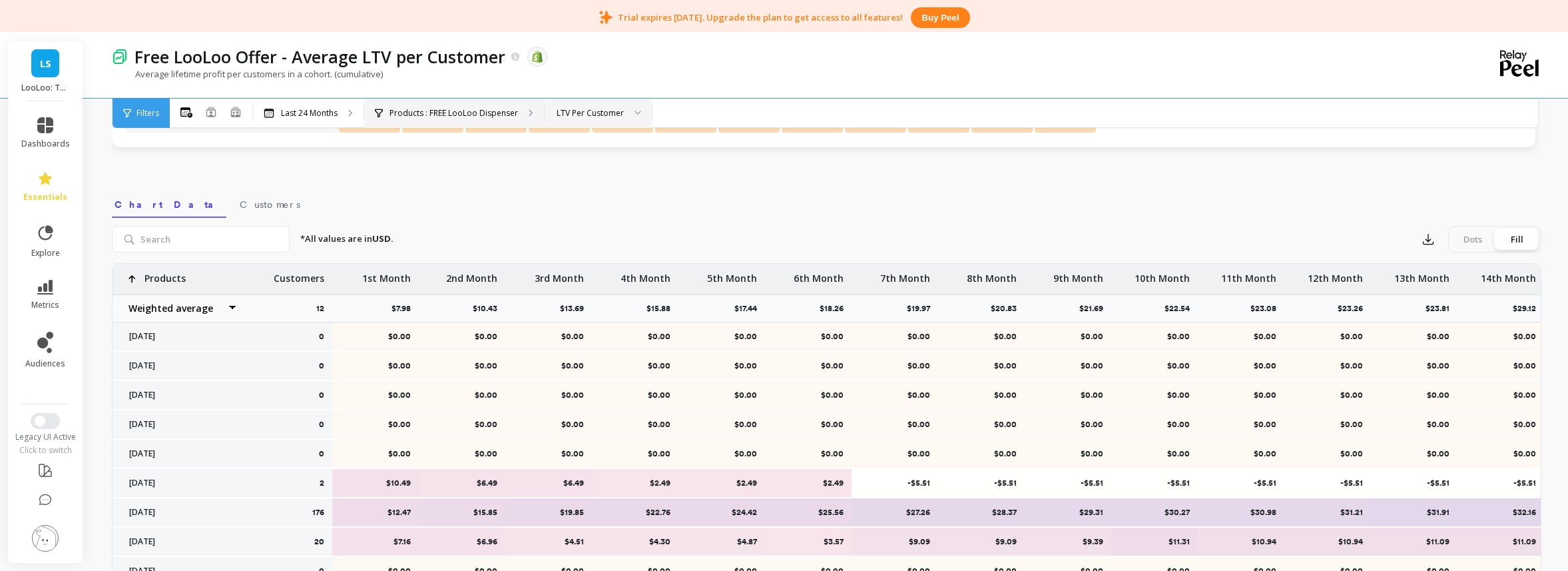
scroll to position [420, 0]
click at [581, 117] on div "LTV Per Customer" at bounding box center [590, 112] width 67 height 13
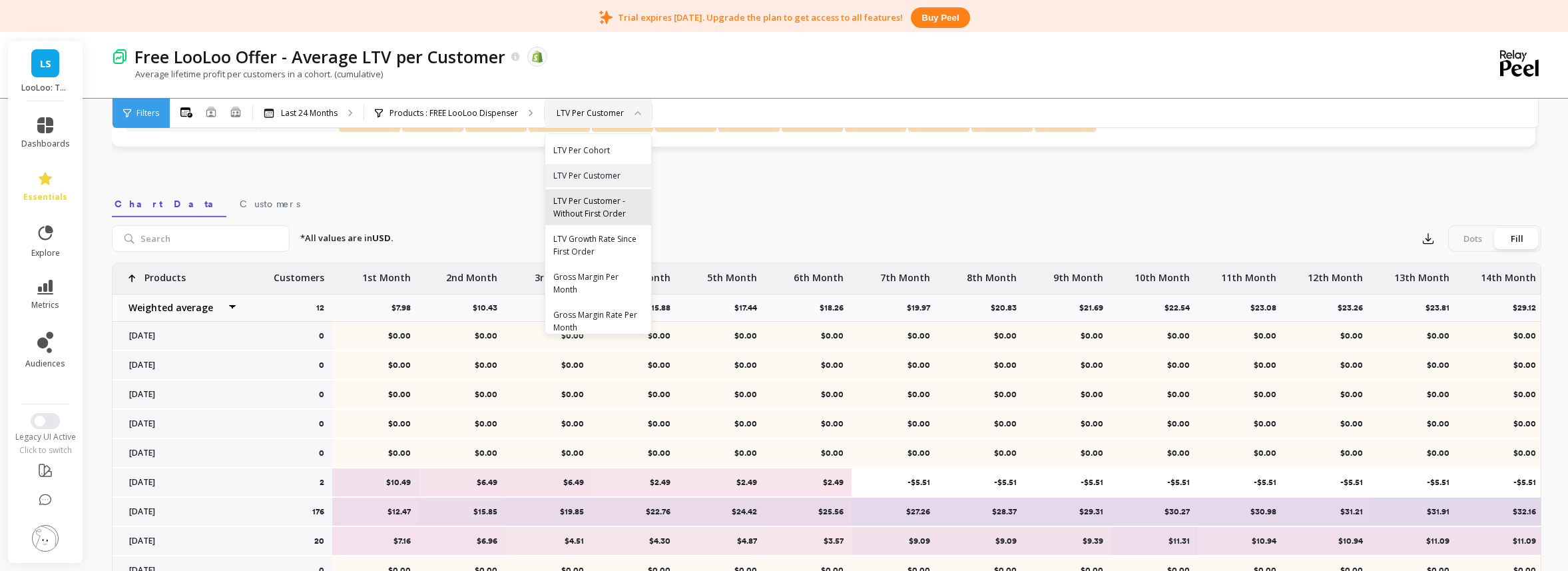
click at [608, 214] on div "LTV Per Customer - Without First Order" at bounding box center [598, 207] width 90 height 25
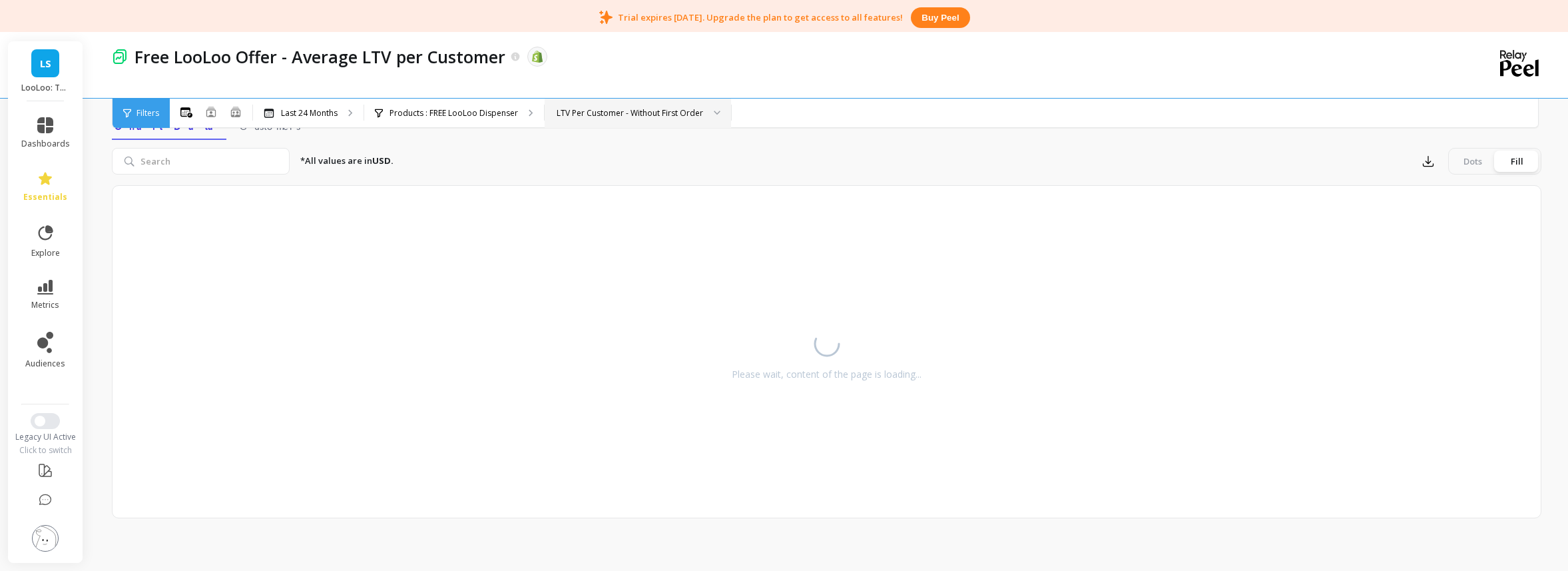
scroll to position [253, 0]
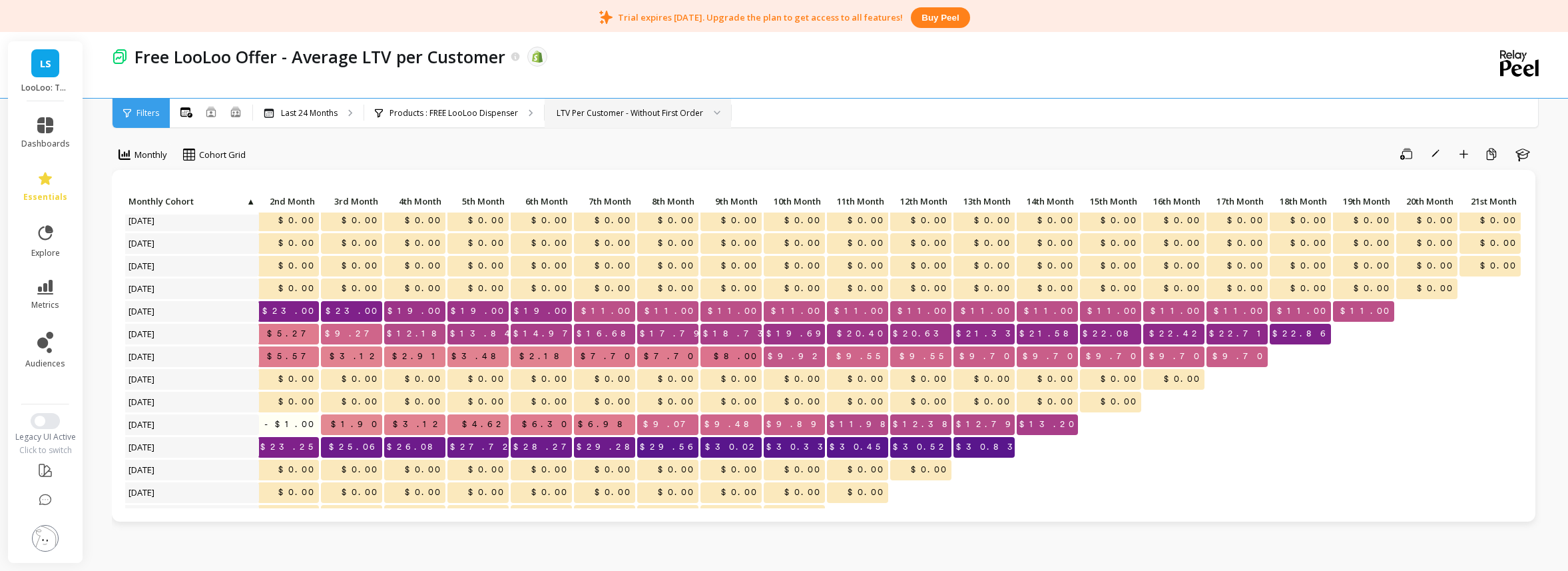
scroll to position [27, 145]
click at [652, 119] on div "LTV Per Customer - Without First Order" at bounding box center [630, 112] width 146 height 13
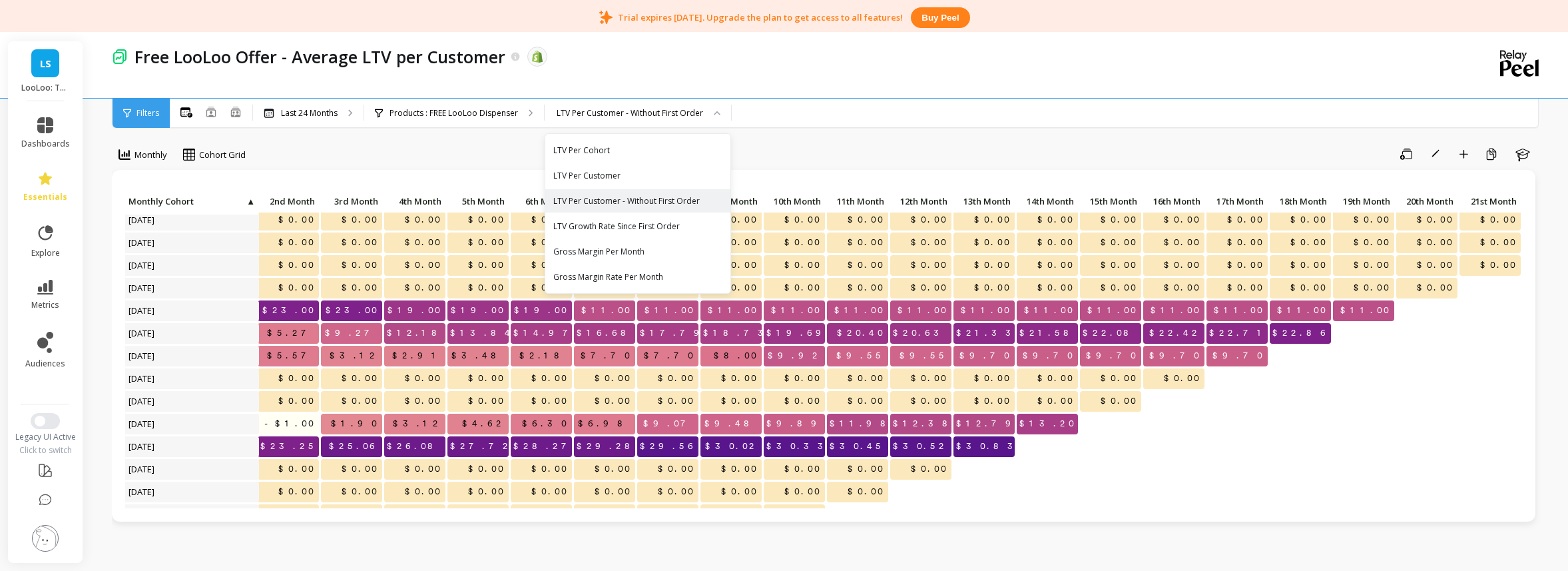
click at [646, 167] on div "LTV Per Customer" at bounding box center [638, 175] width 185 height 24
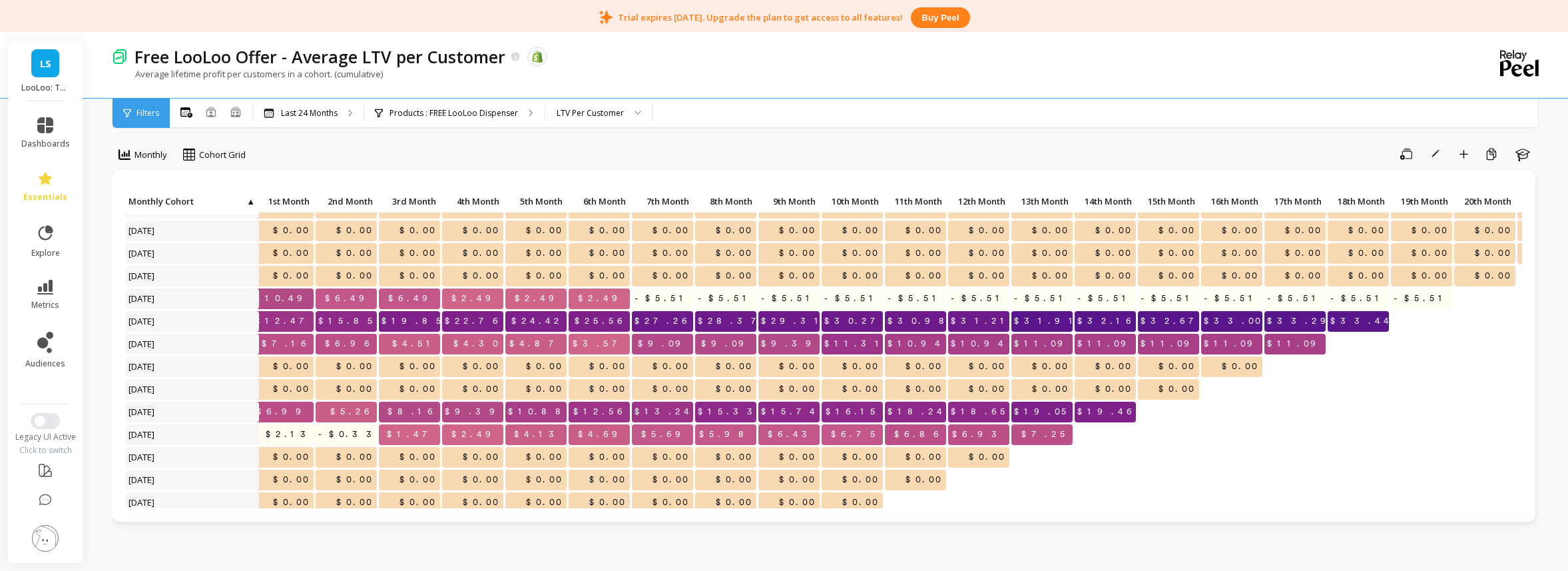
scroll to position [39, 95]
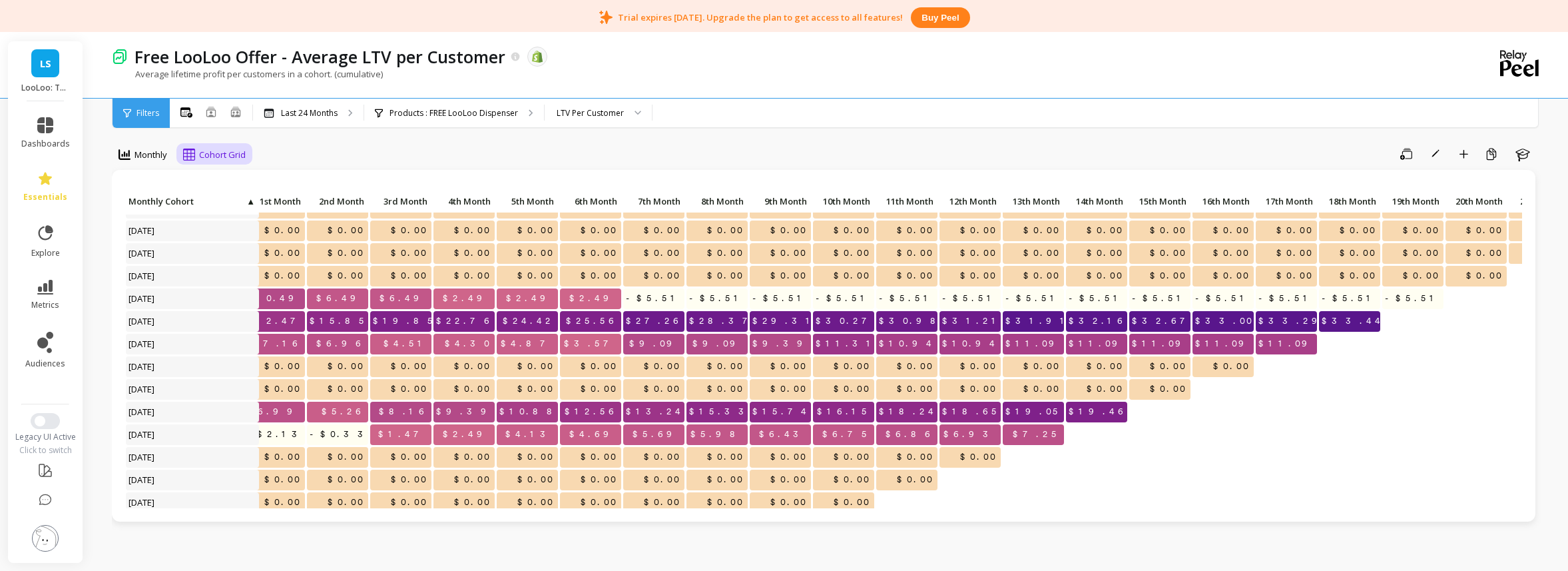
click at [239, 146] on div "Cohort Grid" at bounding box center [214, 154] width 63 height 16
click at [241, 214] on div "Cohort Line" at bounding box center [225, 210] width 76 height 13
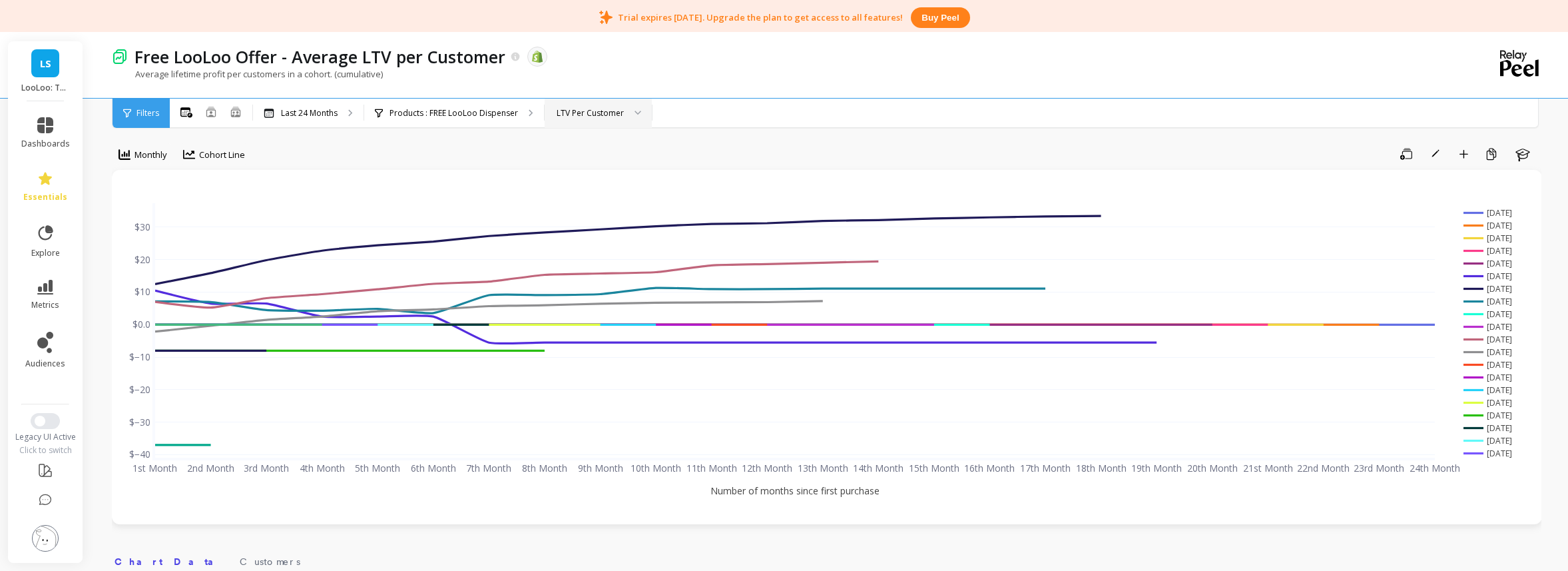
click at [569, 115] on div "LTV Per Customer" at bounding box center [590, 112] width 67 height 13
click at [600, 152] on div "LTV Per Cohort" at bounding box center [598, 150] width 90 height 13
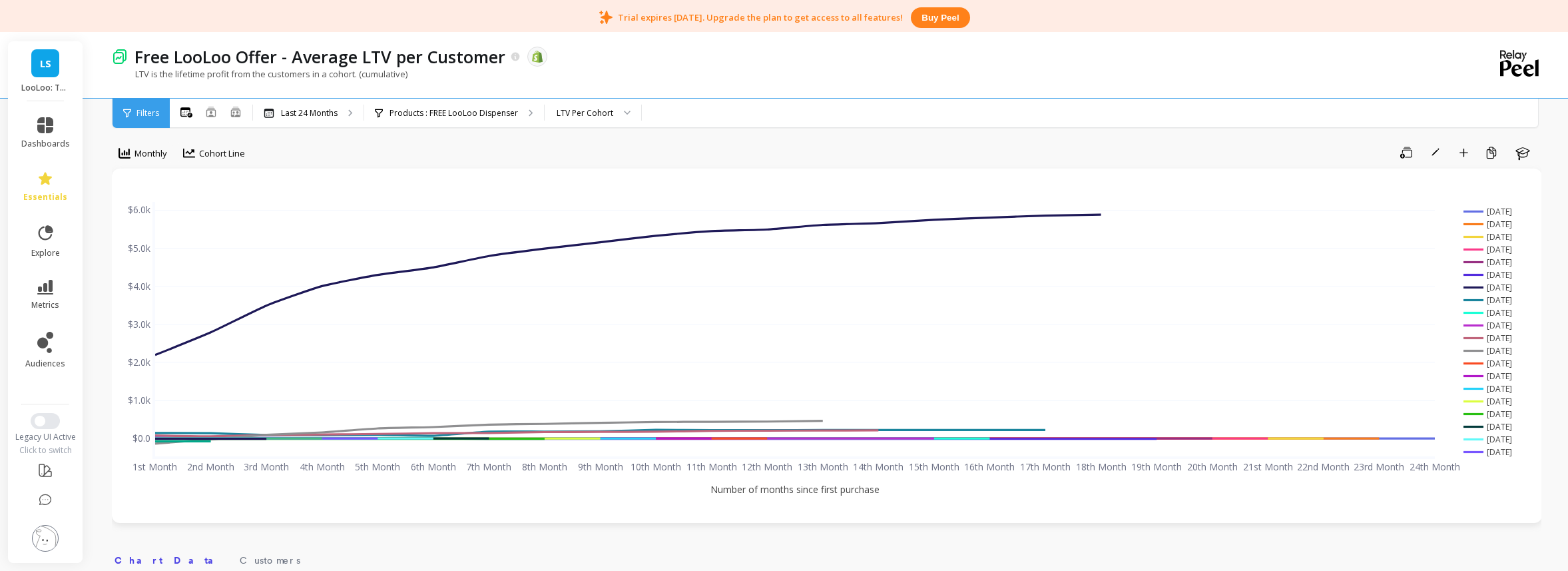
scroll to position [39, 0]
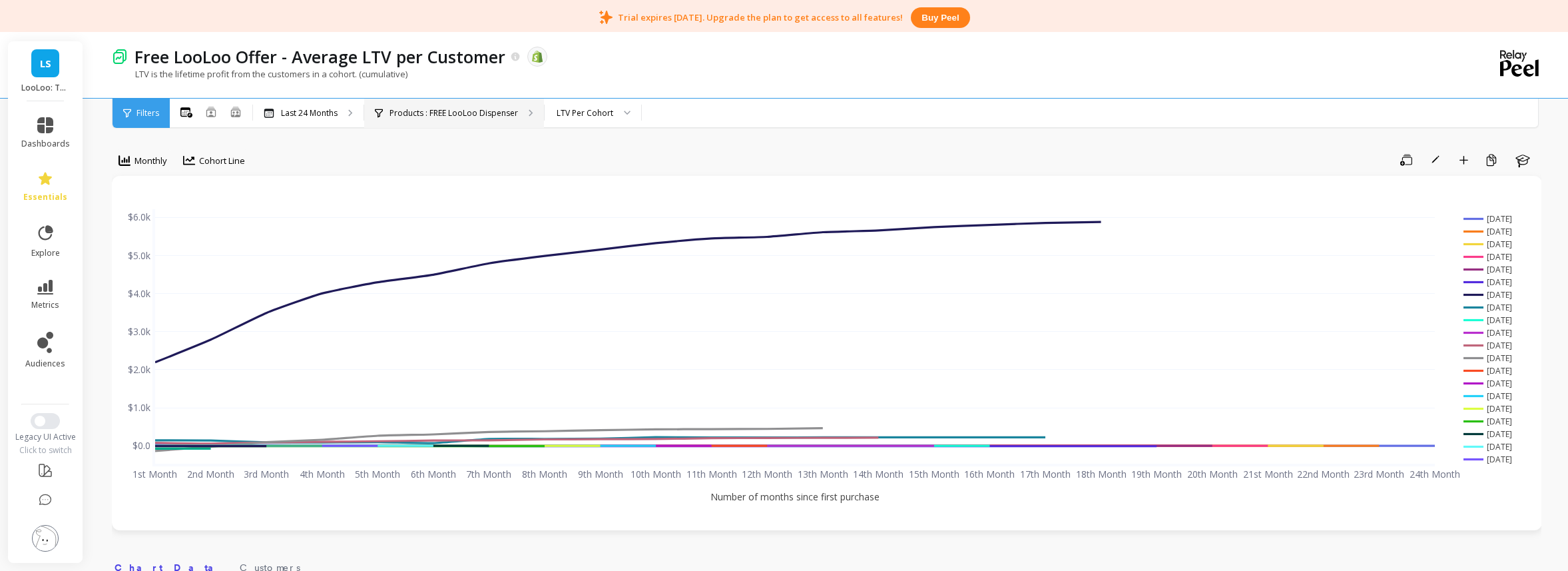
click at [467, 118] on div "Products : FREE LooLoo Dispenser" at bounding box center [454, 113] width 180 height 30
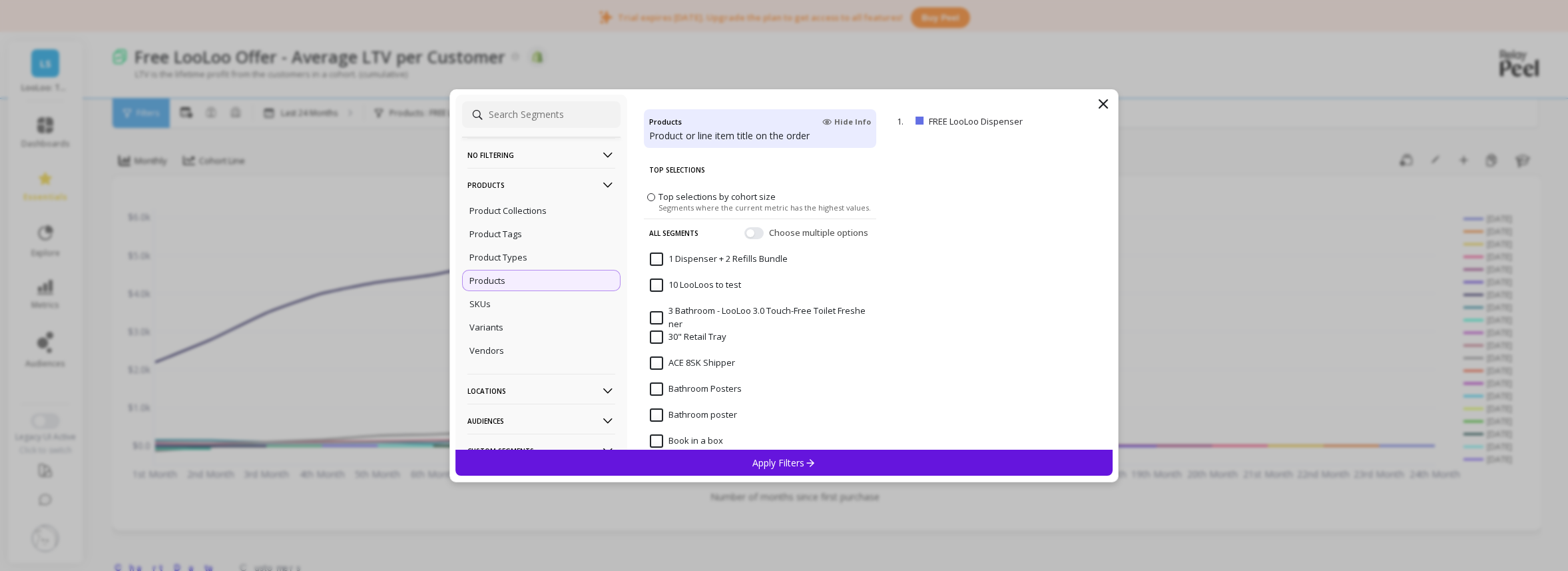
click at [1100, 105] on icon at bounding box center [1103, 104] width 16 height 16
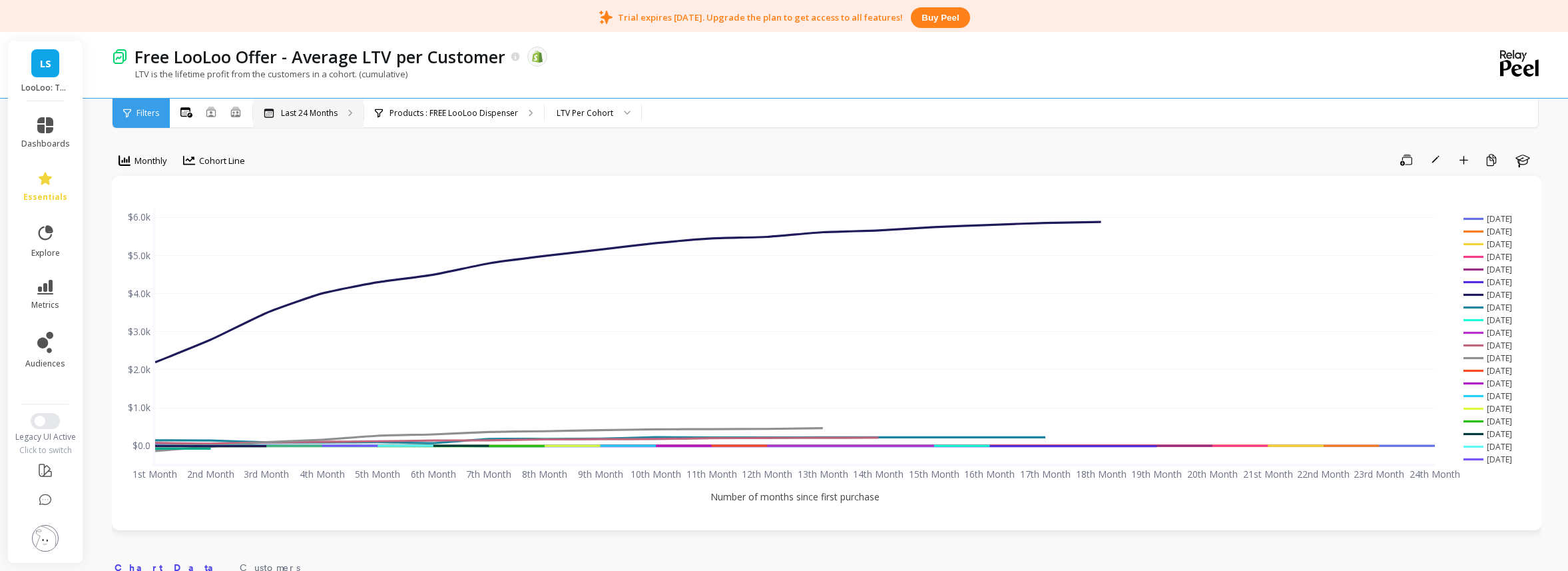
click at [323, 112] on p "Last 24 Months" at bounding box center [309, 113] width 57 height 10
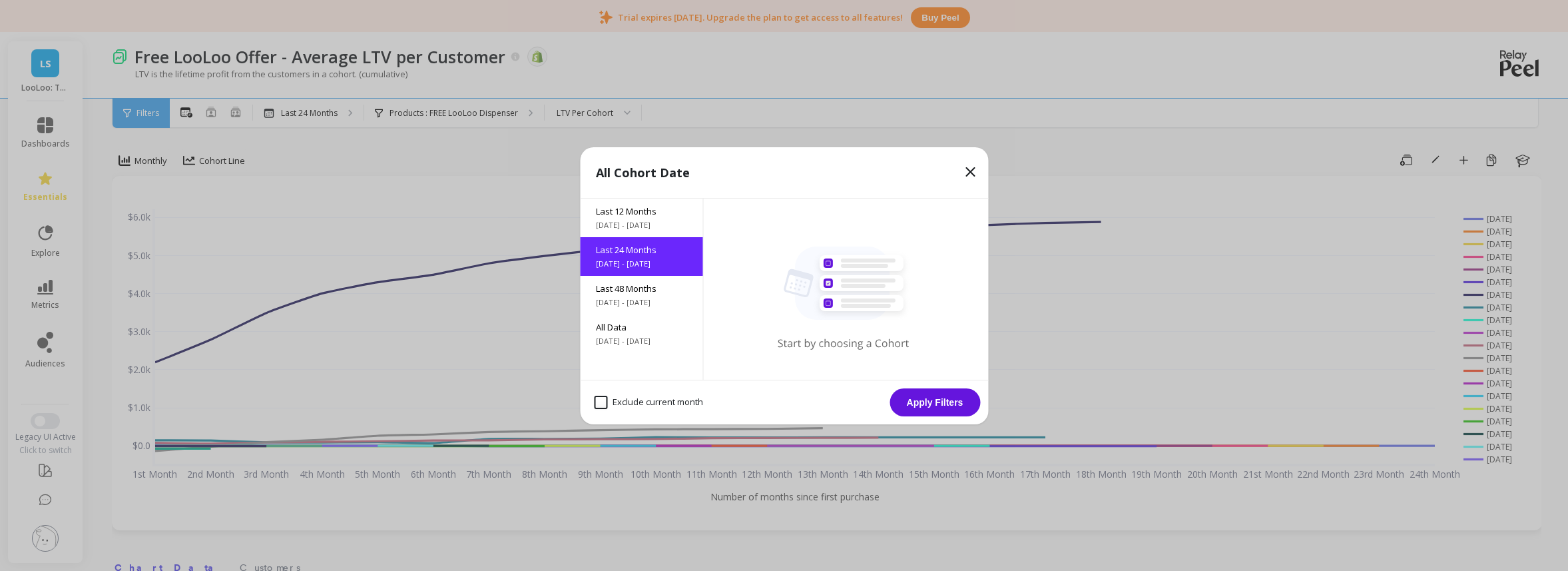
click at [970, 170] on icon at bounding box center [970, 172] width 16 height 16
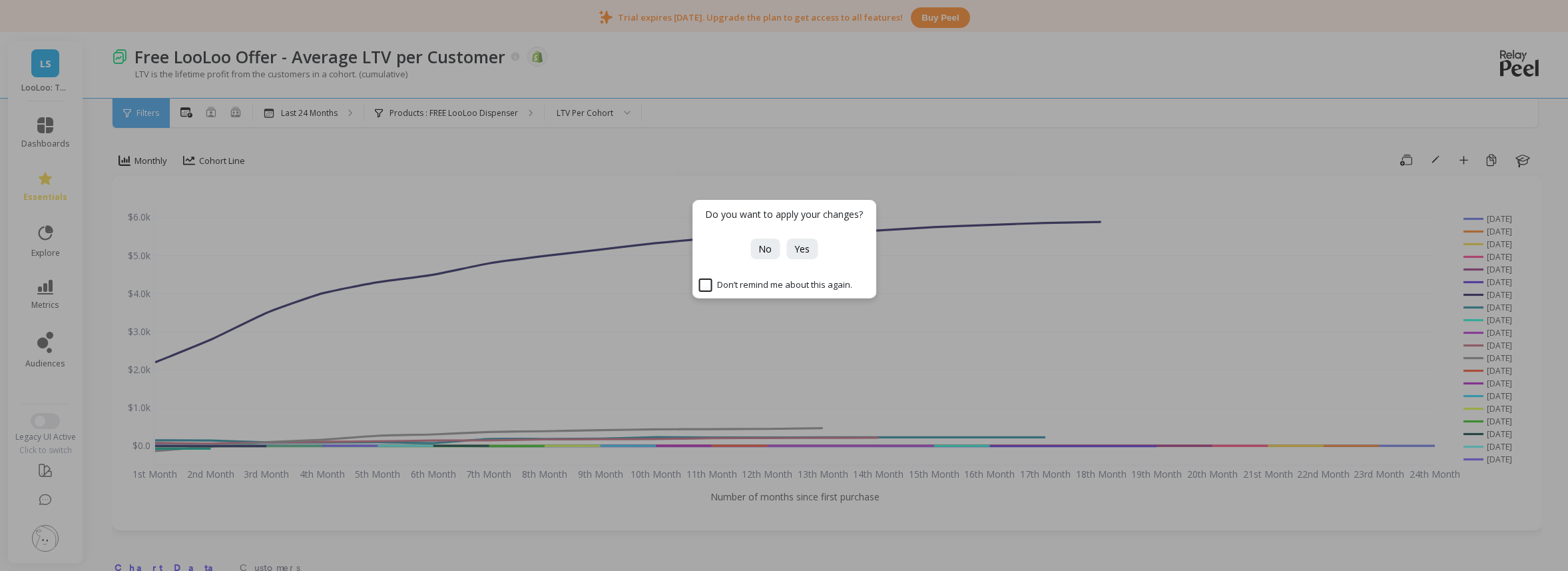
click at [583, 112] on div "Do you want to apply your changes? No Yes Don’t remind me about this again." at bounding box center [784, 285] width 1568 height 571
click at [764, 251] on span "No" at bounding box center [764, 248] width 13 height 13
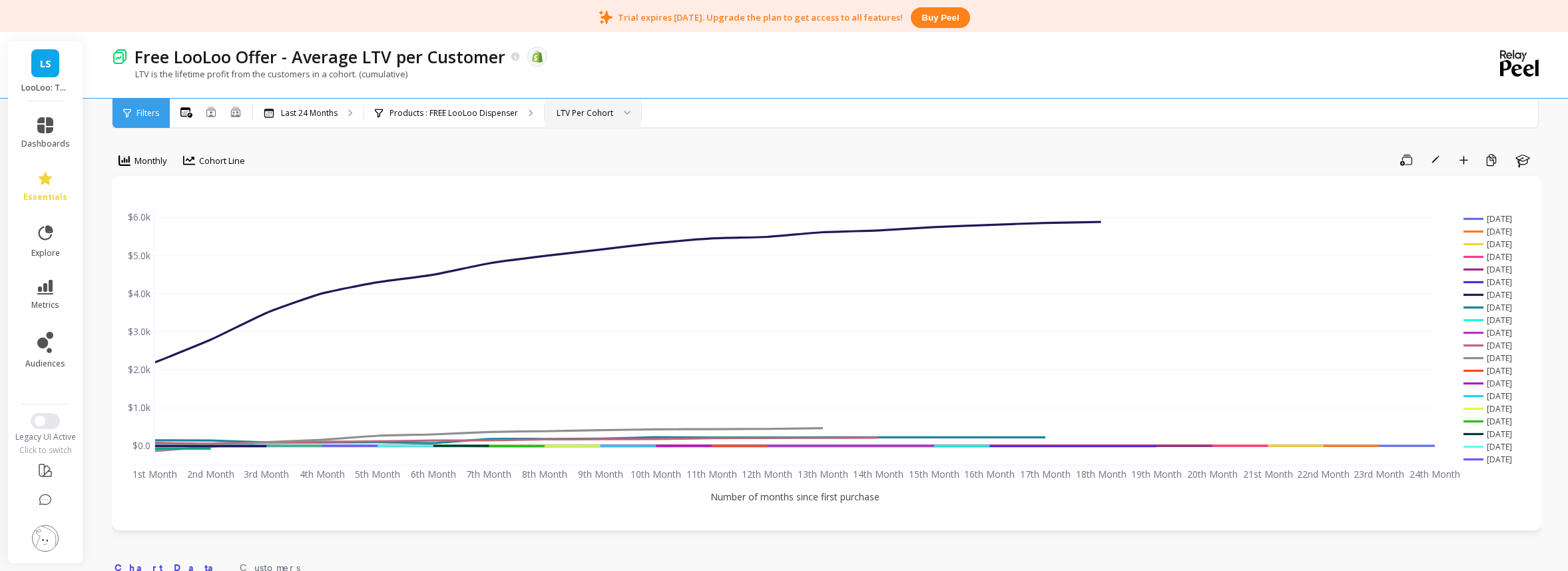
click at [555, 117] on div "LTV Per Cohort" at bounding box center [585, 112] width 59 height 13
drag, startPoint x: 612, startPoint y: 175, endPoint x: 622, endPoint y: 174, distance: 10.0
click at [612, 175] on div "LTV Per Customer" at bounding box center [593, 175] width 79 height 13
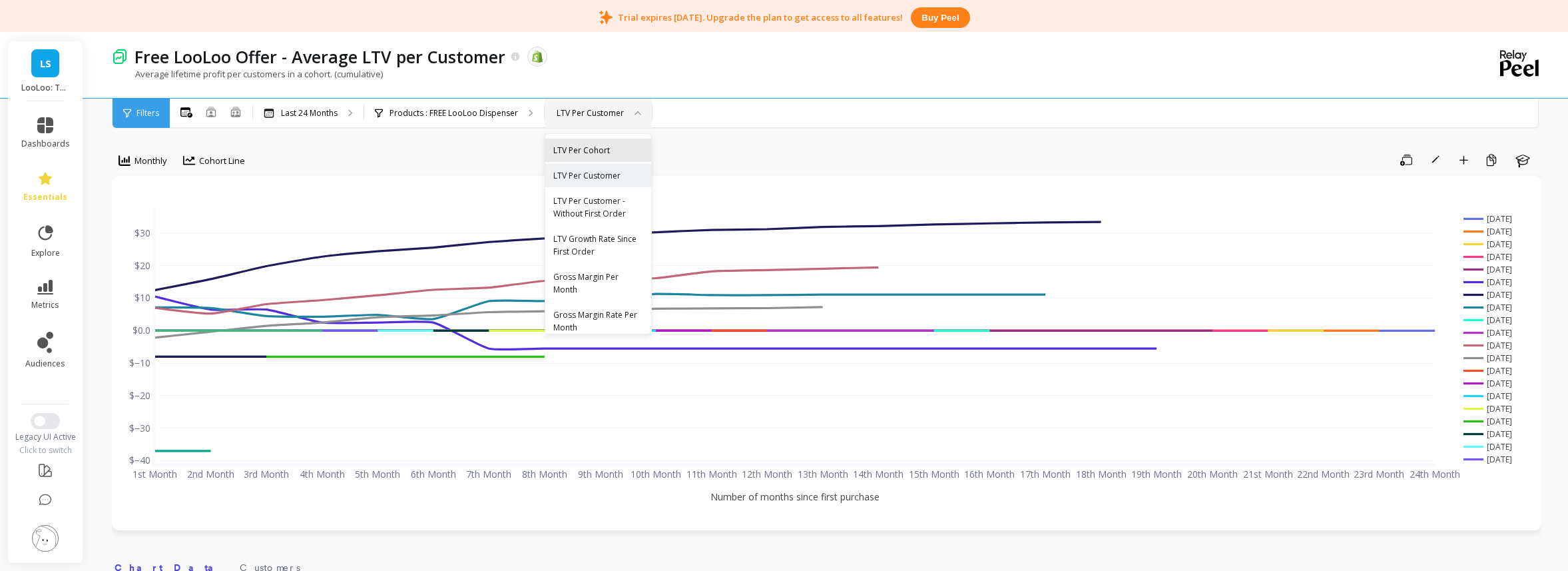
click at [589, 150] on div "LTV Per Cohort" at bounding box center [598, 150] width 90 height 13
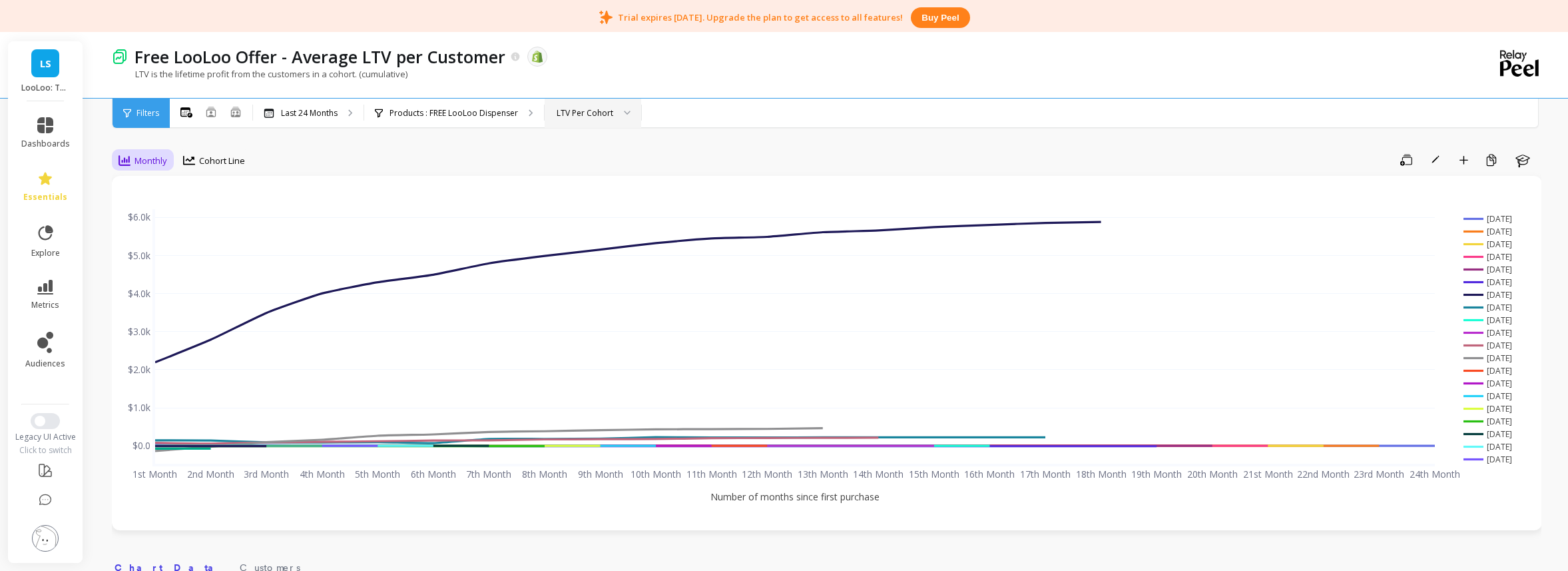
click at [160, 158] on span "Monthly" at bounding box center [150, 160] width 32 height 13
click at [180, 235] on div "Yearly" at bounding box center [160, 241] width 76 height 13
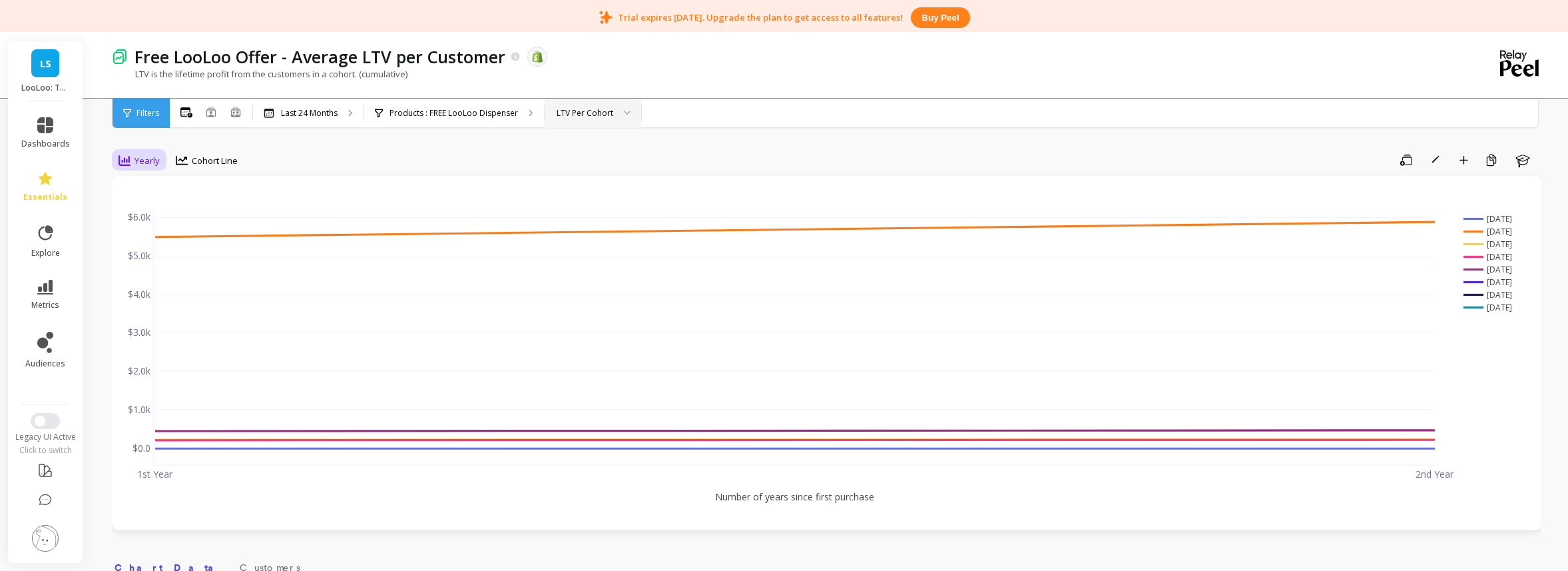
click at [128, 158] on icon at bounding box center [125, 160] width 12 height 10
click at [166, 195] on div "Monthly" at bounding box center [160, 191] width 76 height 13
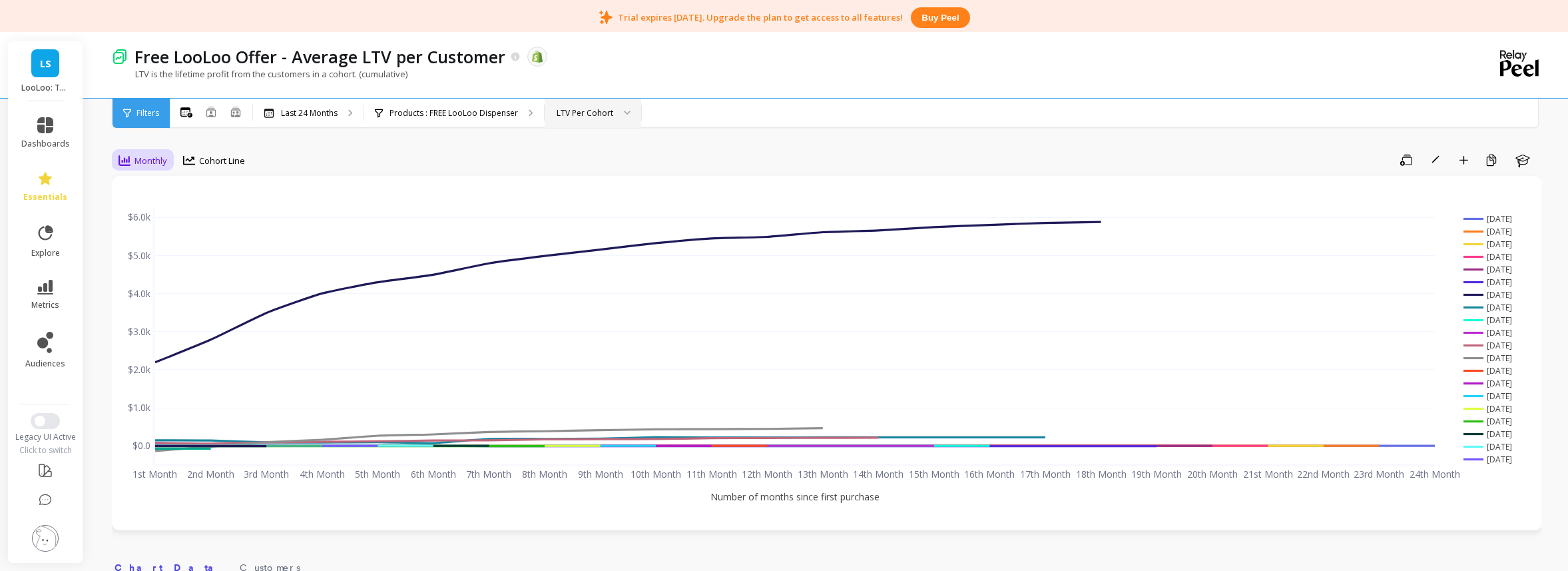
click at [166, 154] on span "Monthly" at bounding box center [150, 160] width 32 height 13
click at [166, 191] on div "Monthly" at bounding box center [160, 191] width 76 height 13
click at [200, 160] on span "Cohort Line" at bounding box center [221, 160] width 46 height 13
click at [214, 190] on div "Cohort Grid" at bounding box center [225, 191] width 76 height 13
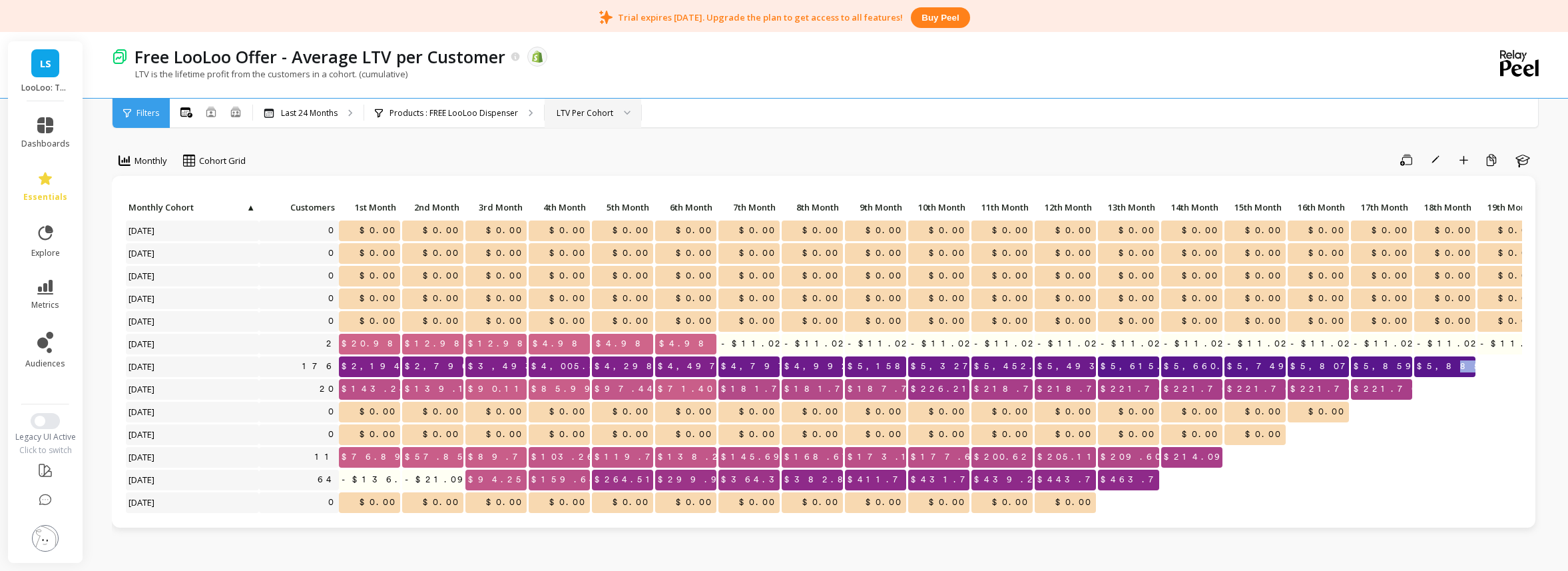
click at [1112, 371] on span "$5,885.79" at bounding box center [1468, 366] width 107 height 20
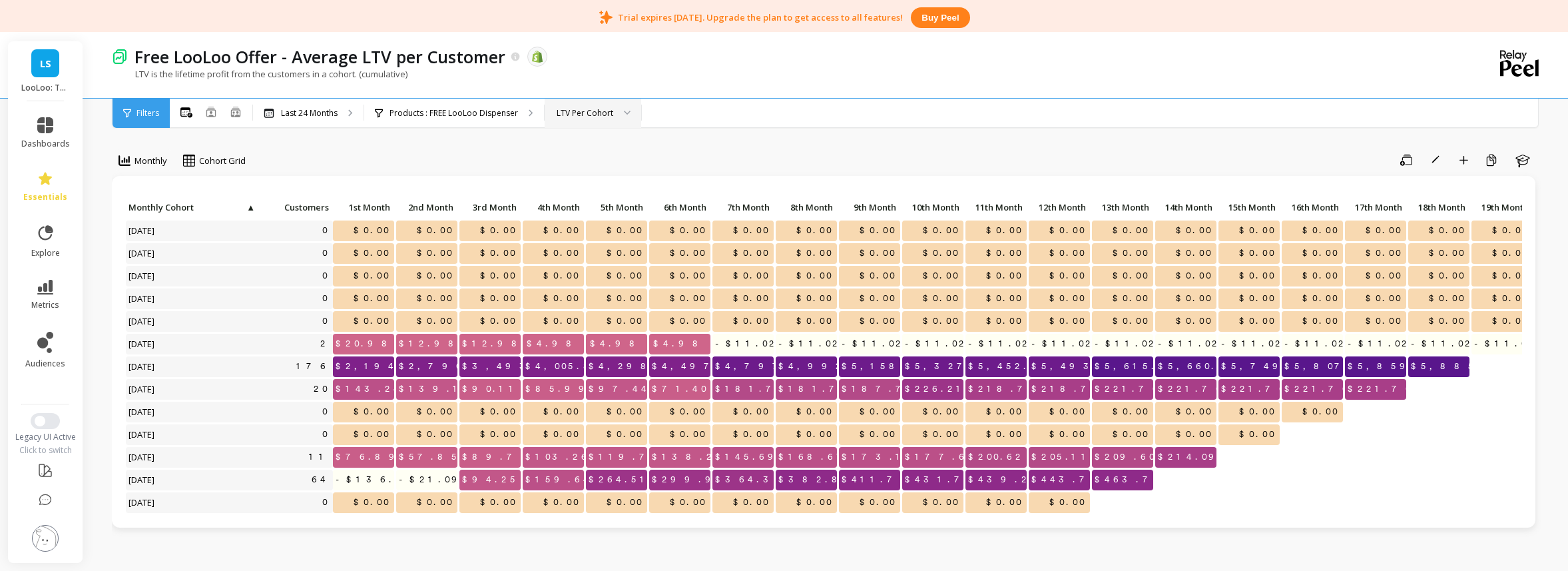
click at [1112, 377] on div "Click to create an audience 0 $0.00 $0.00 $0.00 $0.00 $0.00 $0.00 $0.00 $0.00 $…" at bounding box center [824, 356] width 1397 height 316
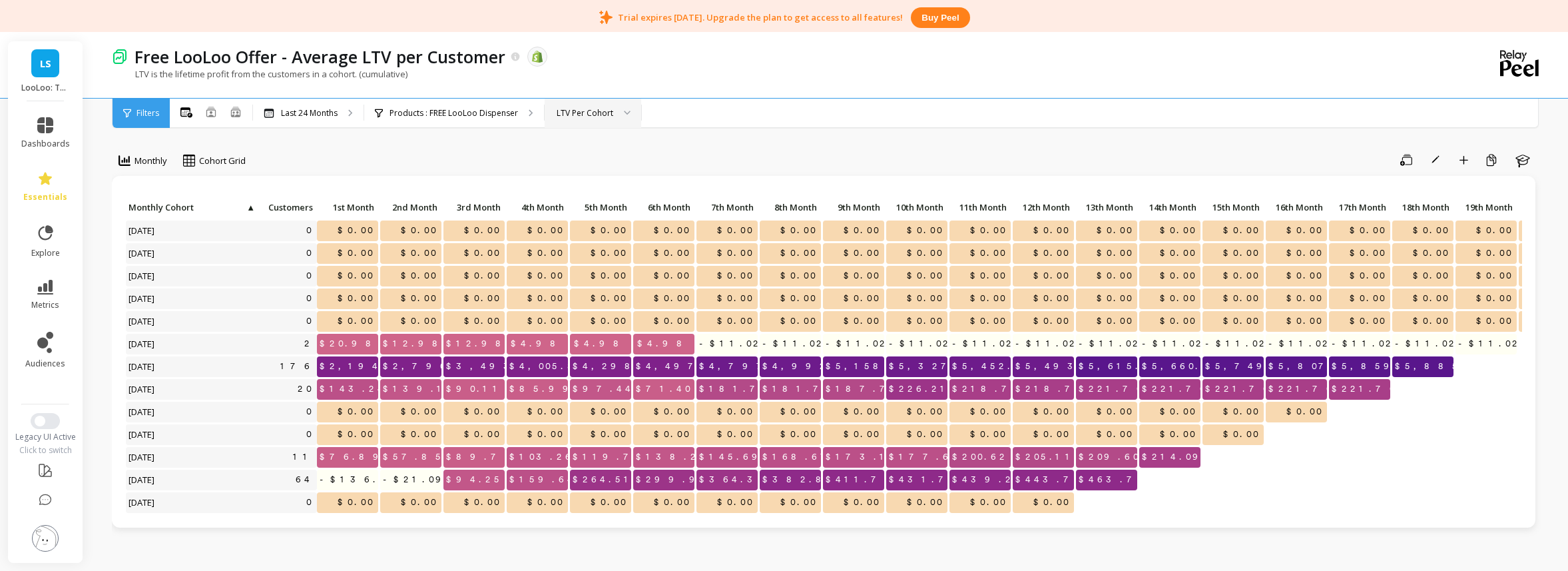
scroll to position [0, 20]
